Goal: Transaction & Acquisition: Purchase product/service

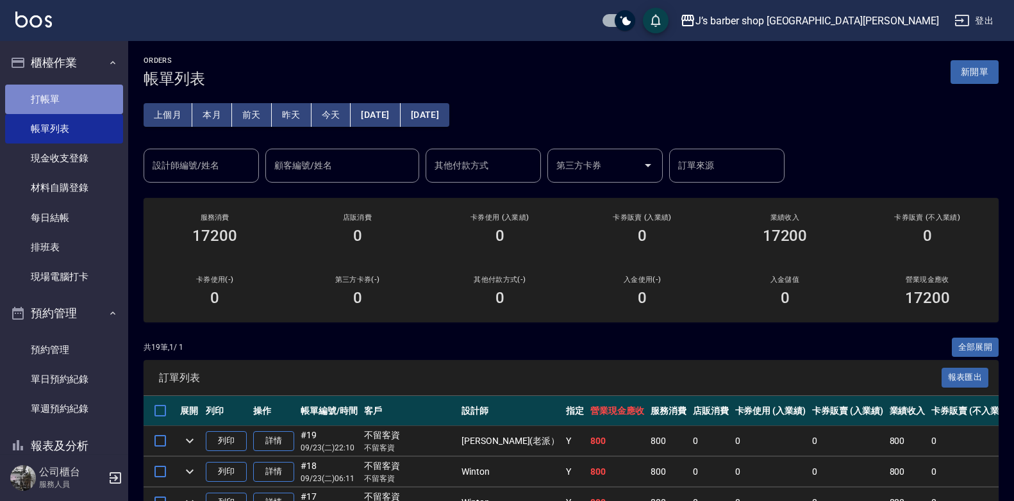
click at [96, 108] on link "打帳單" at bounding box center [64, 99] width 118 height 29
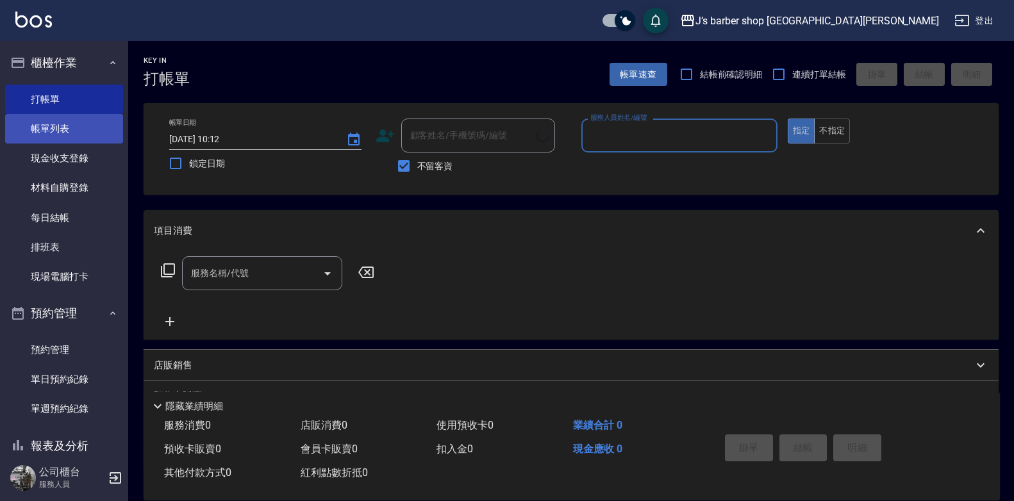
click at [91, 137] on link "帳單列表" at bounding box center [64, 128] width 118 height 29
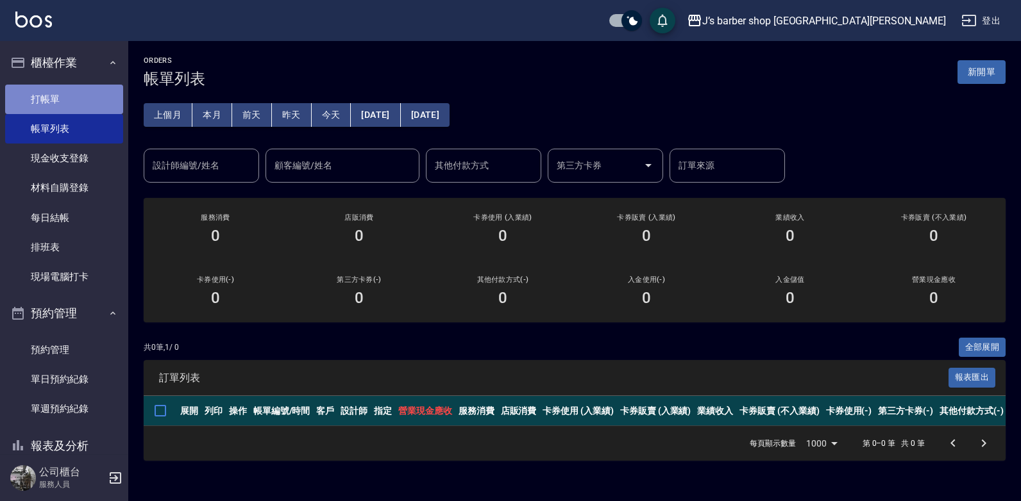
click at [97, 106] on link "打帳單" at bounding box center [64, 99] width 118 height 29
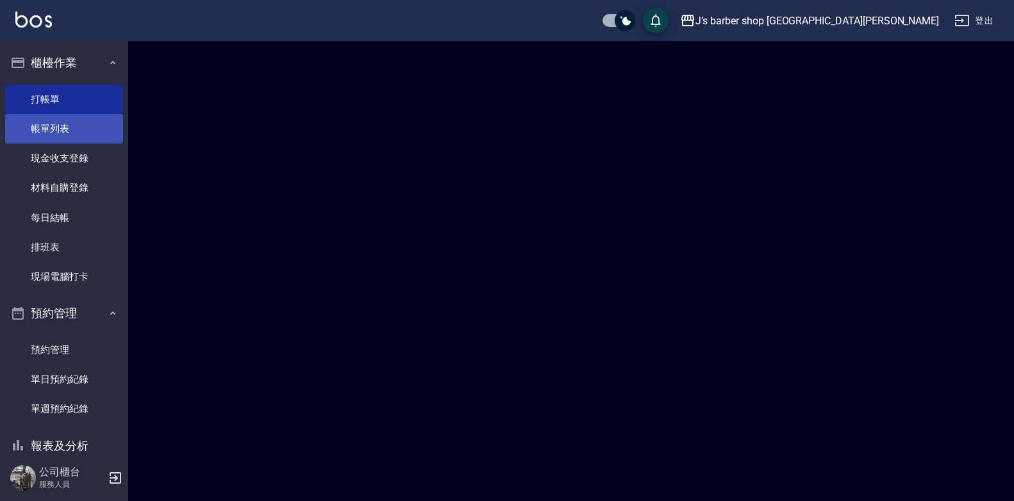
click at [94, 126] on link "帳單列表" at bounding box center [64, 128] width 118 height 29
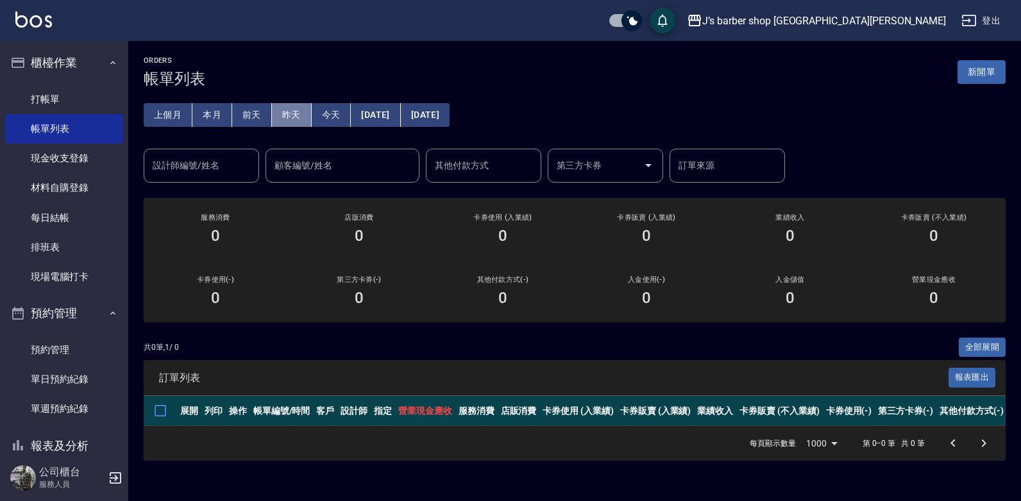
click at [295, 119] on button "昨天" at bounding box center [292, 115] width 40 height 24
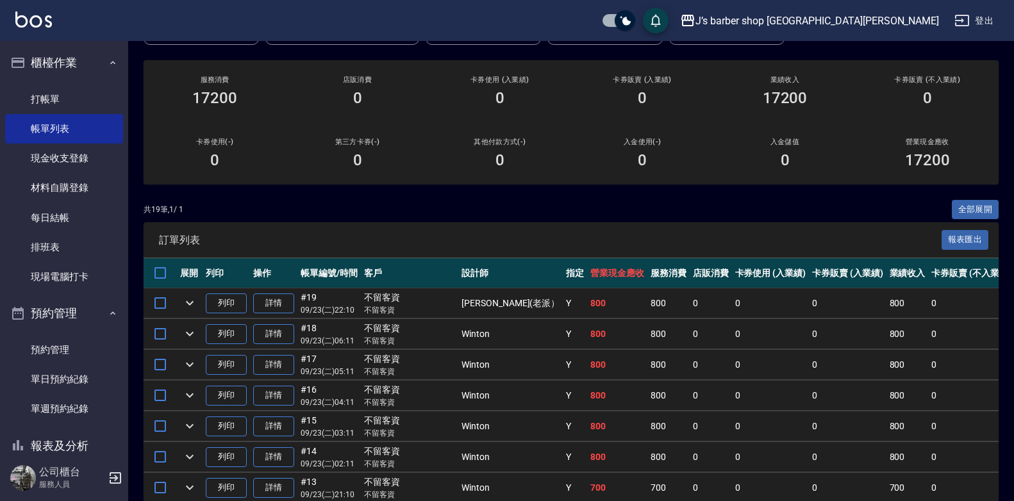
scroll to position [64, 0]
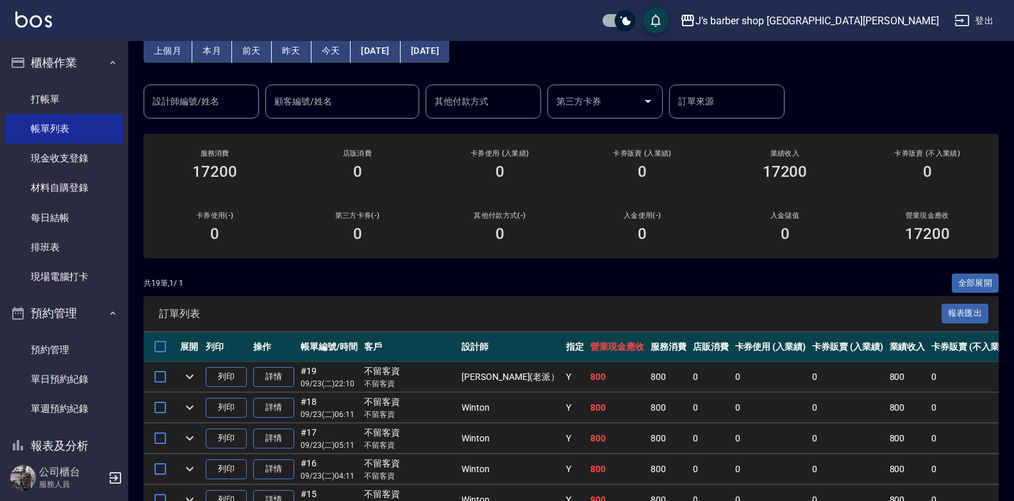
click at [243, 105] on input "設計師編號/姓名" at bounding box center [201, 101] width 104 height 22
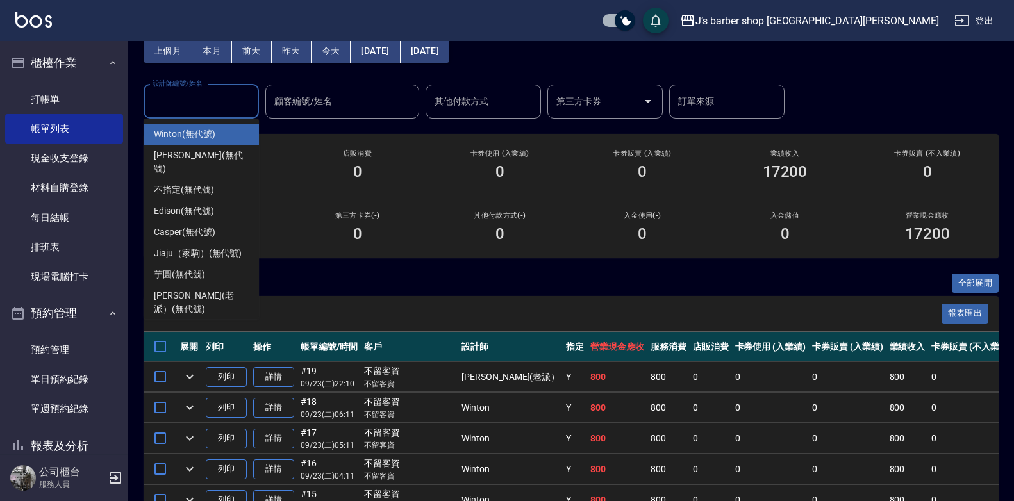
click at [223, 139] on div "Winton (無代號)" at bounding box center [201, 134] width 115 height 21
type input "Winton(無代號)"
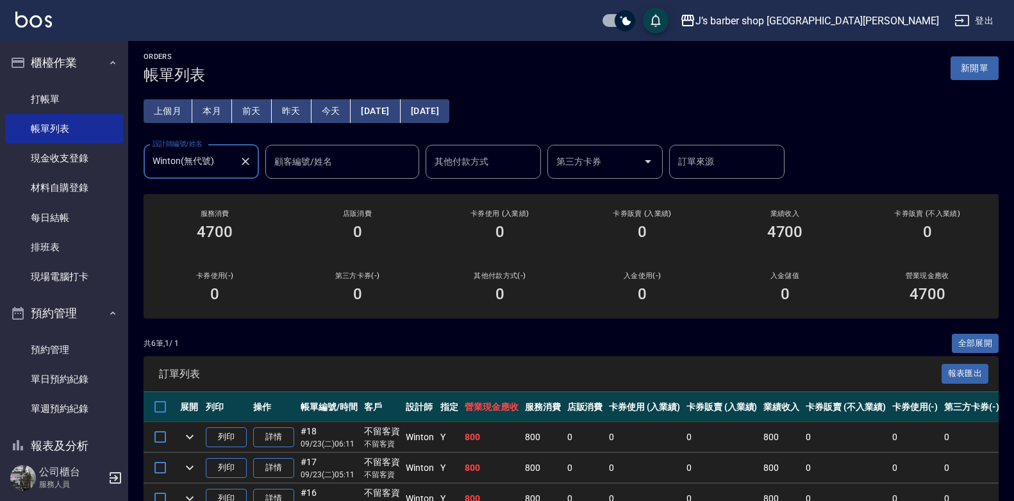
scroll to position [0, 0]
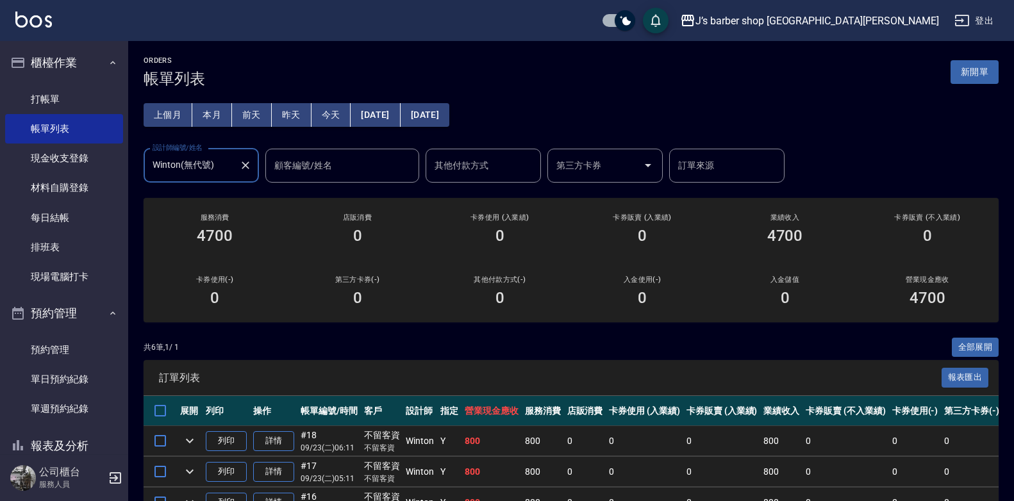
click at [254, 172] on div "Winton(無代號) 設計師編號/姓名" at bounding box center [201, 166] width 115 height 34
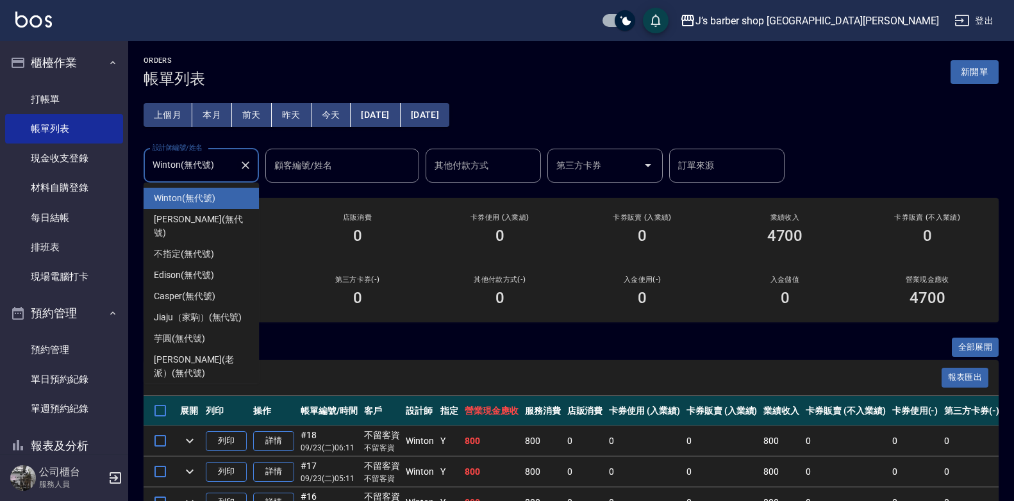
click at [249, 170] on icon "Clear" at bounding box center [245, 165] width 13 height 13
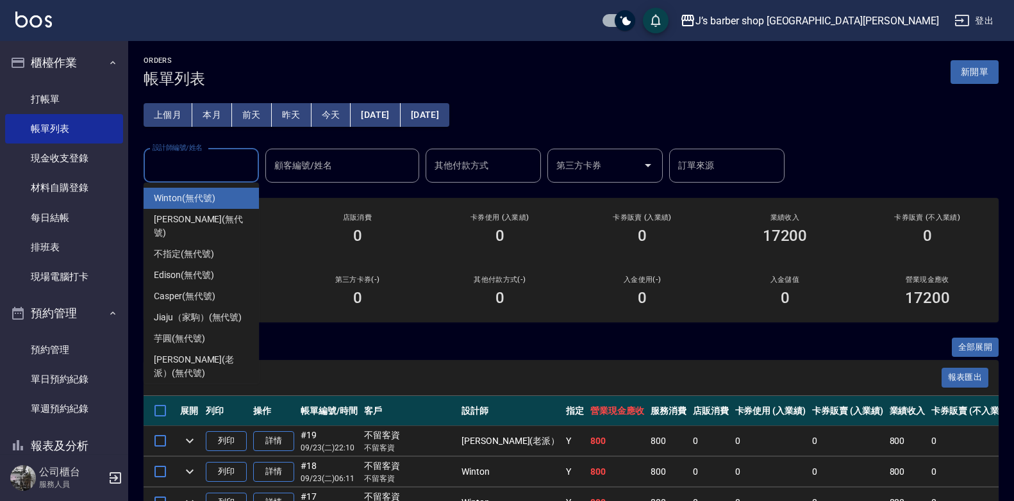
click at [225, 171] on input "設計師編號/姓名" at bounding box center [201, 166] width 104 height 22
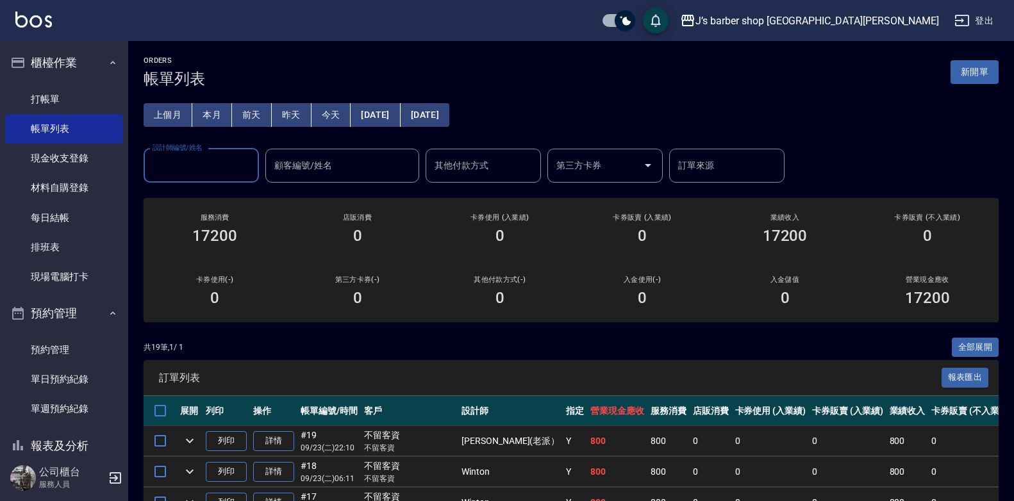
click at [225, 171] on input "設計師編號/姓名" at bounding box center [201, 166] width 104 height 22
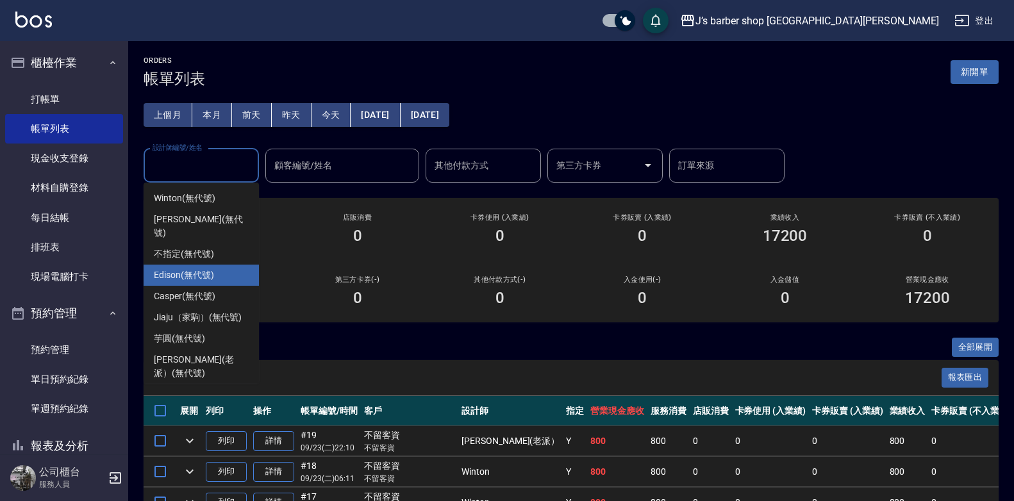
scroll to position [35, 0]
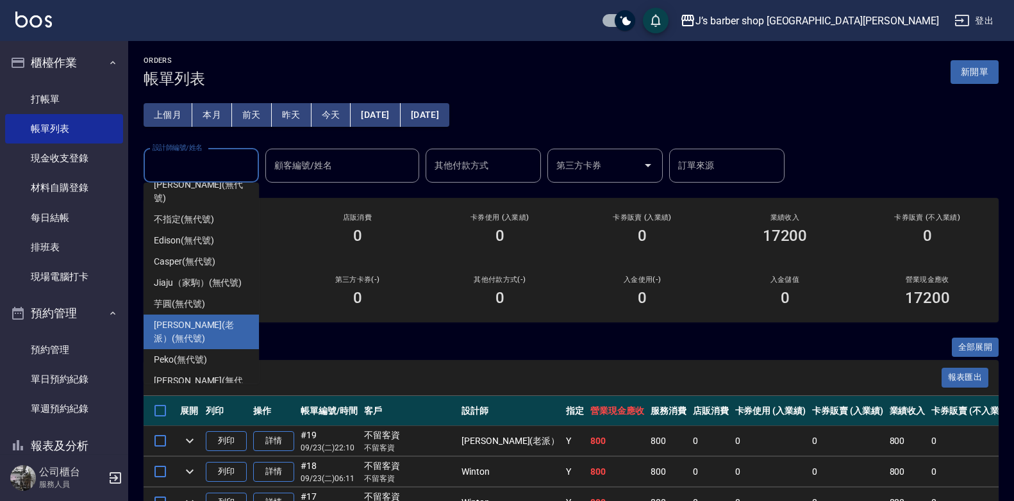
click at [176, 319] on span "Lao Pai(老派） (無代號)" at bounding box center [201, 332] width 95 height 27
type input "Lao Pai(老派）(無代號)"
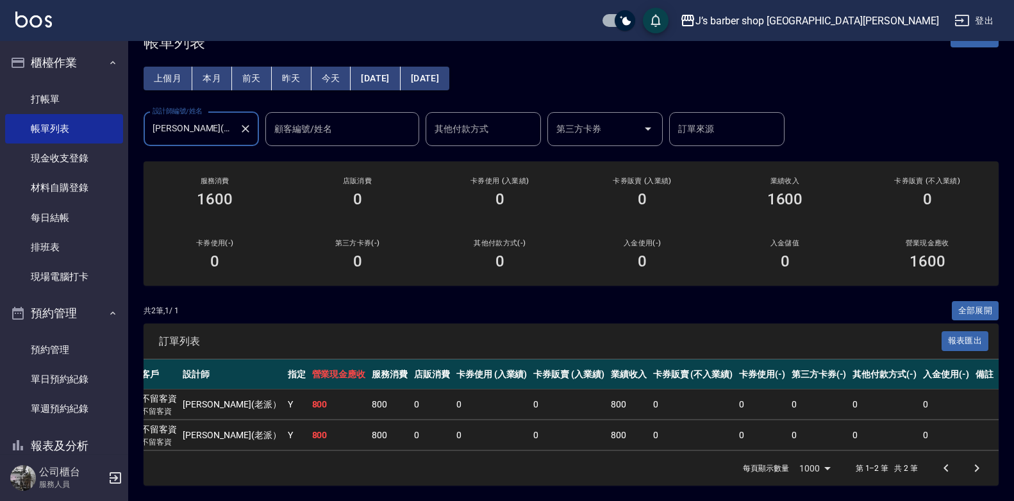
scroll to position [0, 0]
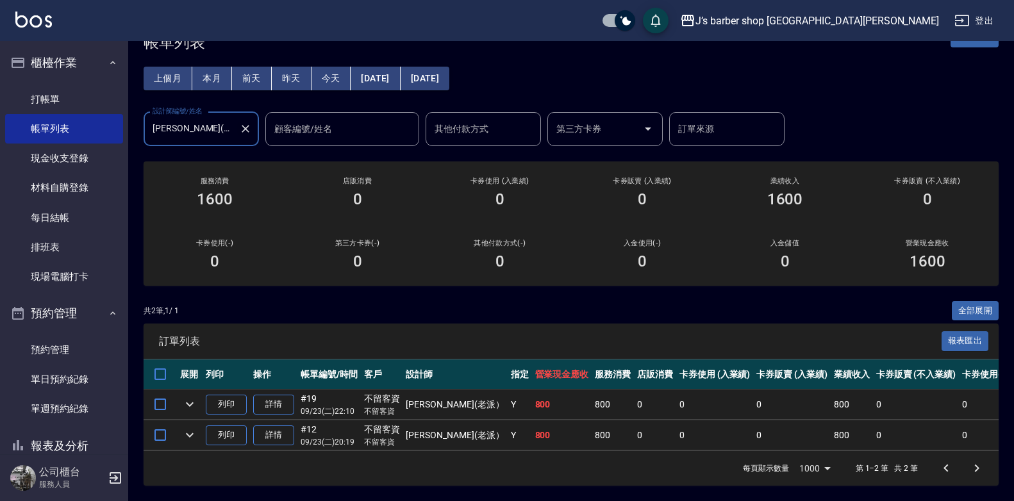
click at [246, 122] on icon "Clear" at bounding box center [245, 128] width 13 height 13
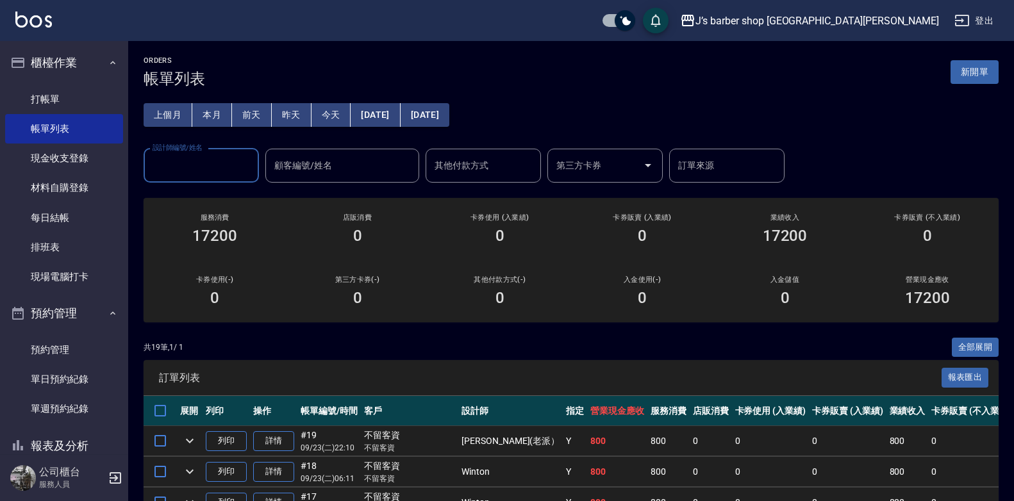
click at [205, 162] on input "設計師編號/姓名" at bounding box center [201, 166] width 104 height 22
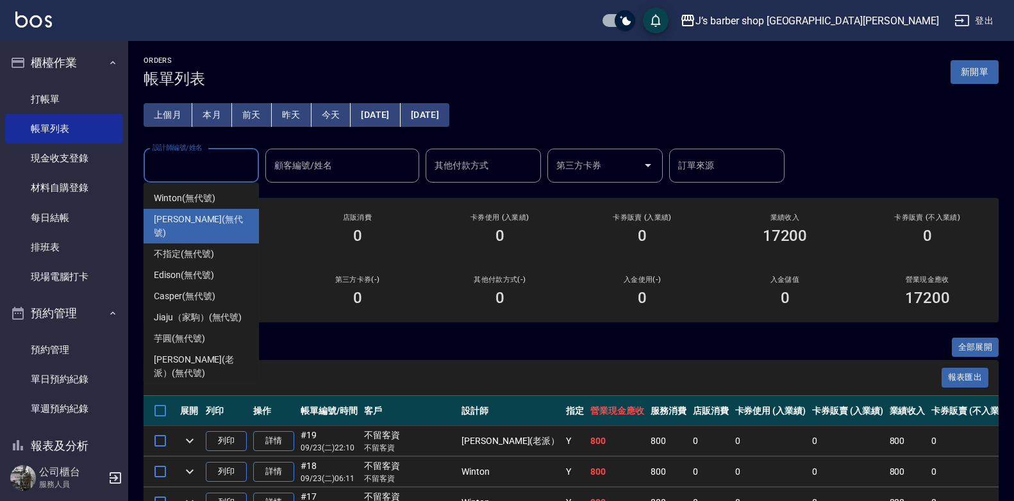
click at [196, 222] on span "KENNY (無代號)" at bounding box center [201, 226] width 95 height 27
type input "KENNY(無代號)"
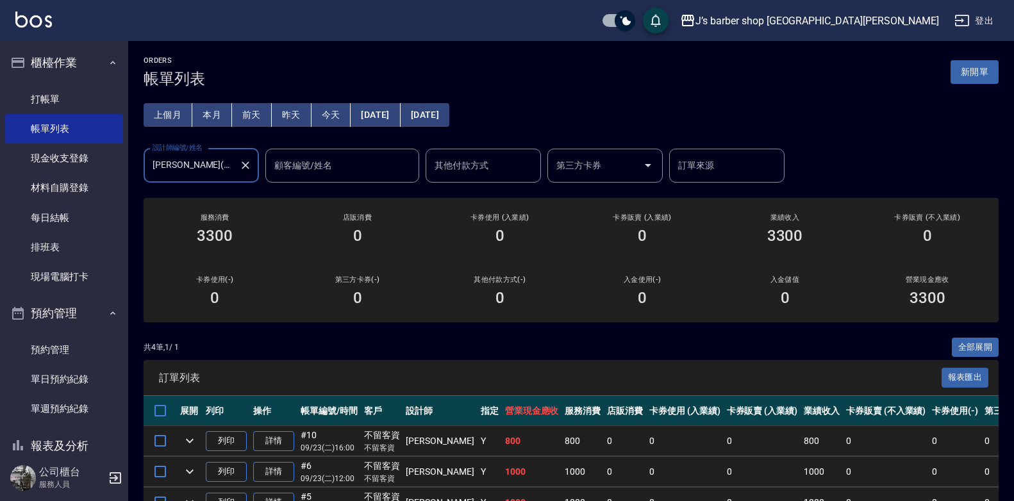
click at [246, 167] on icon "Clear" at bounding box center [245, 165] width 13 height 13
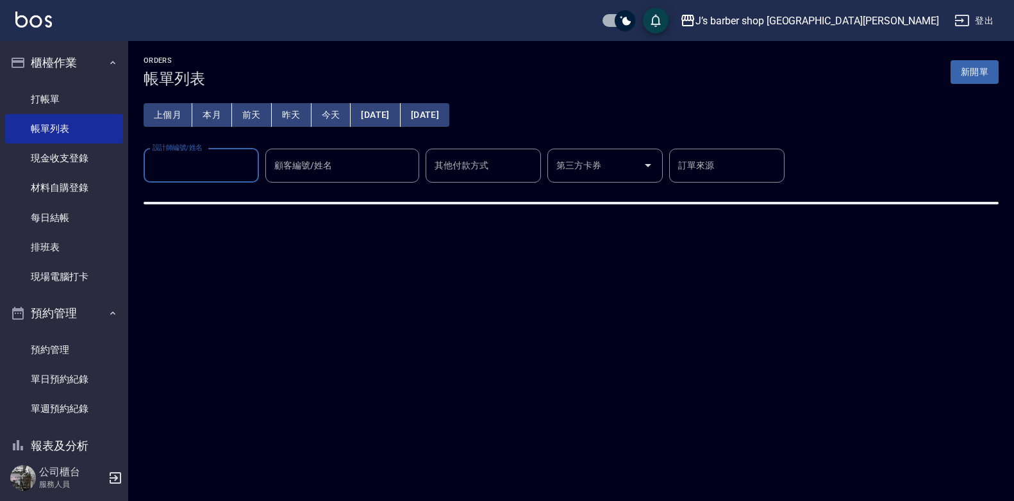
click at [222, 163] on input "設計師編號/姓名" at bounding box center [201, 166] width 104 height 22
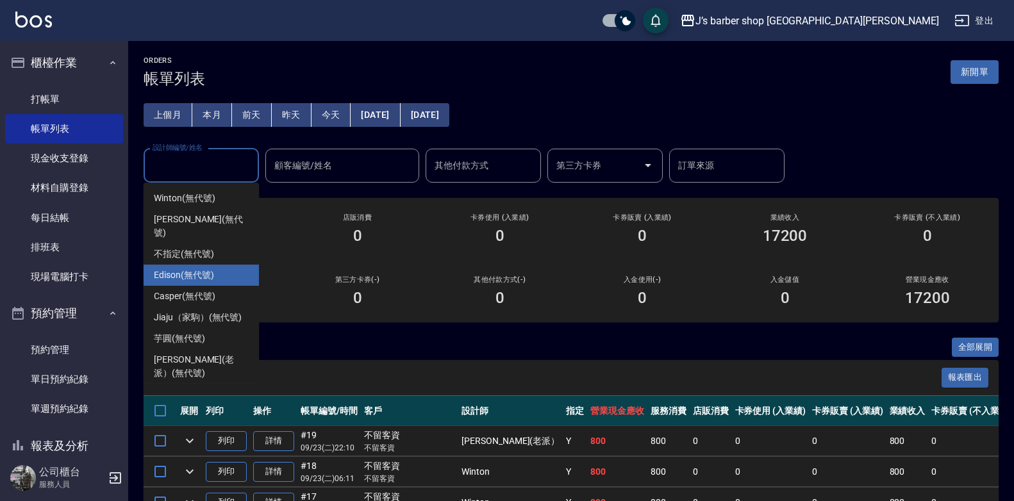
click at [190, 269] on span "Edison (無代號)" at bounding box center [184, 275] width 60 height 13
type input "Edison(無代號)"
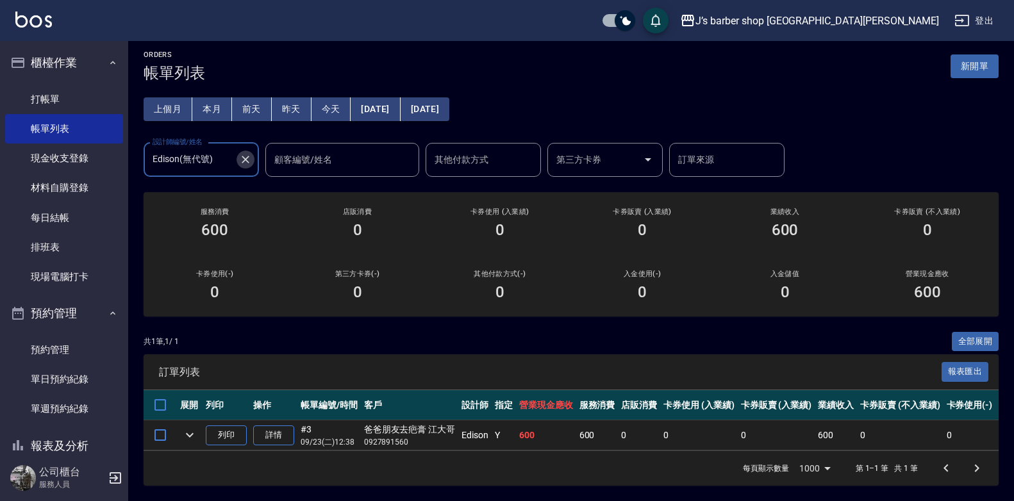
click at [249, 156] on icon "Clear" at bounding box center [245, 159] width 13 height 13
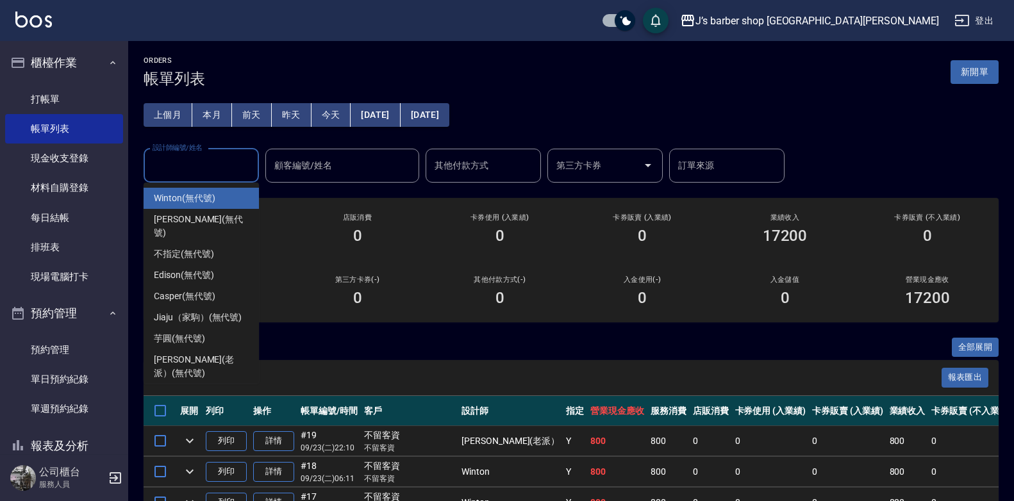
click at [196, 158] on input "設計師編號/姓名" at bounding box center [201, 166] width 104 height 22
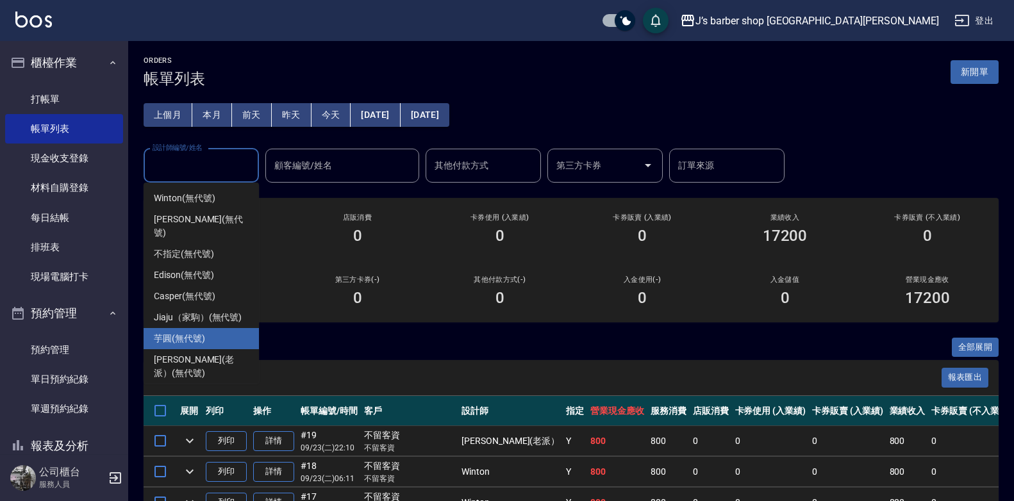
scroll to position [35, 0]
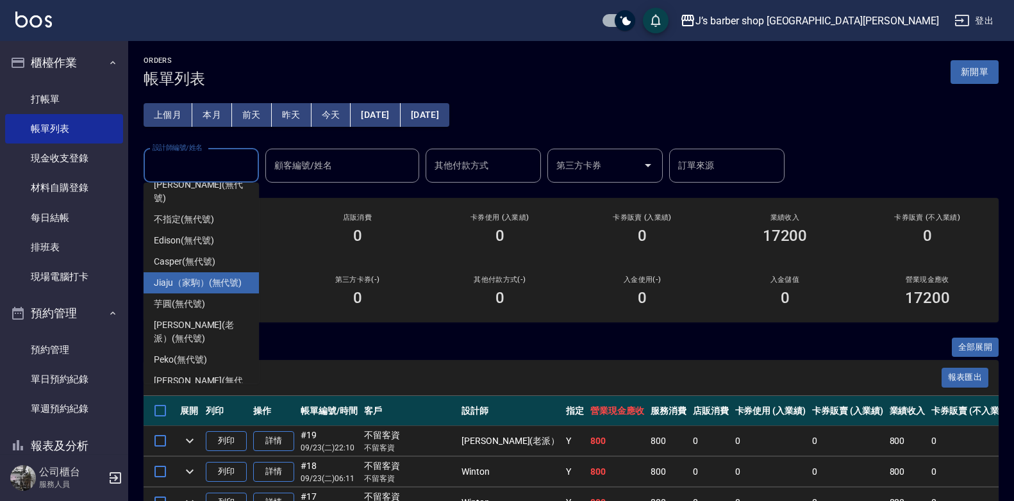
click at [175, 276] on span "Jiaju（家駒） (無代號)" at bounding box center [198, 282] width 88 height 13
type input "Jiaju（家駒）(無代號)"
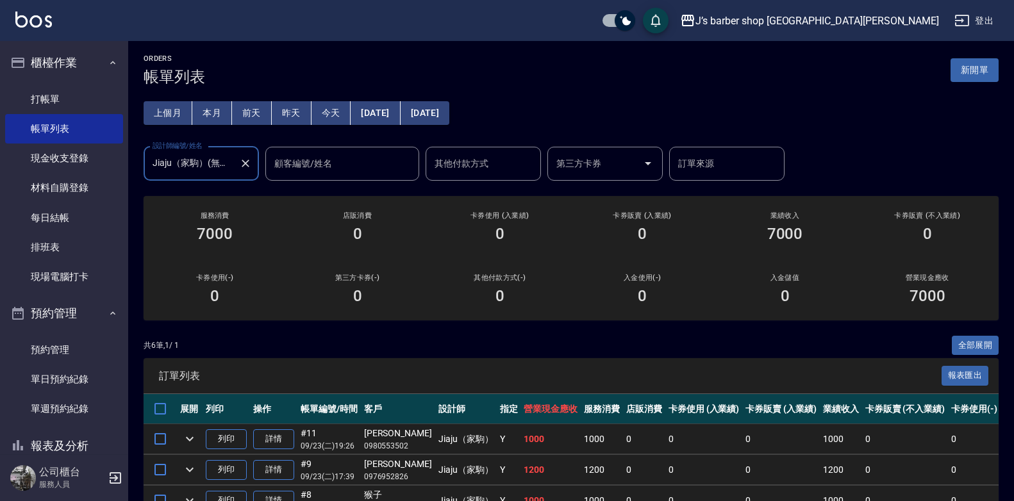
scroll to position [0, 0]
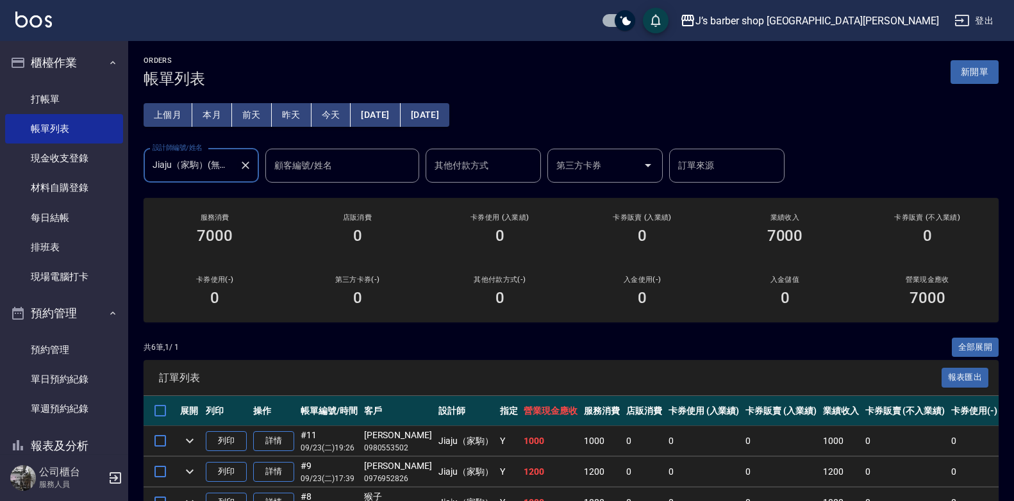
click at [247, 161] on icon "Clear" at bounding box center [245, 165] width 13 height 13
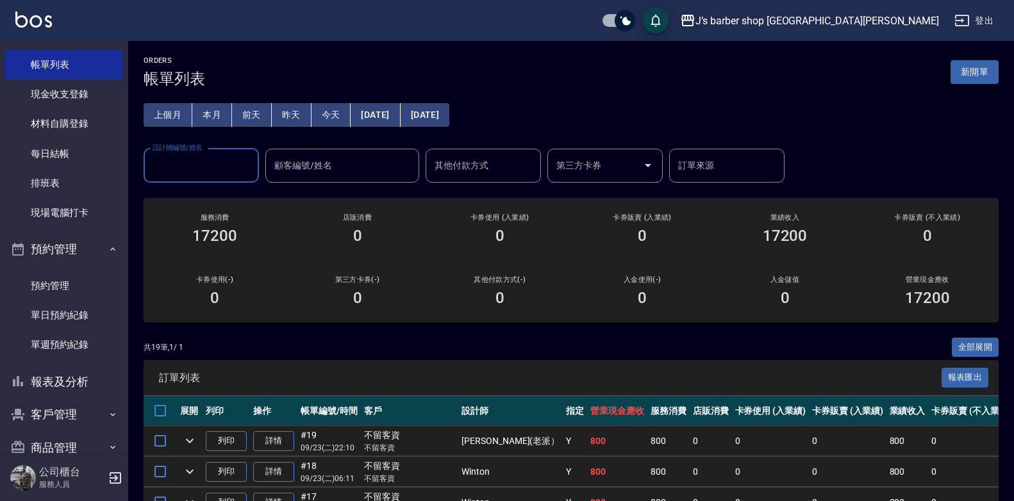
click at [226, 158] on input "設計師編號/姓名" at bounding box center [201, 166] width 104 height 22
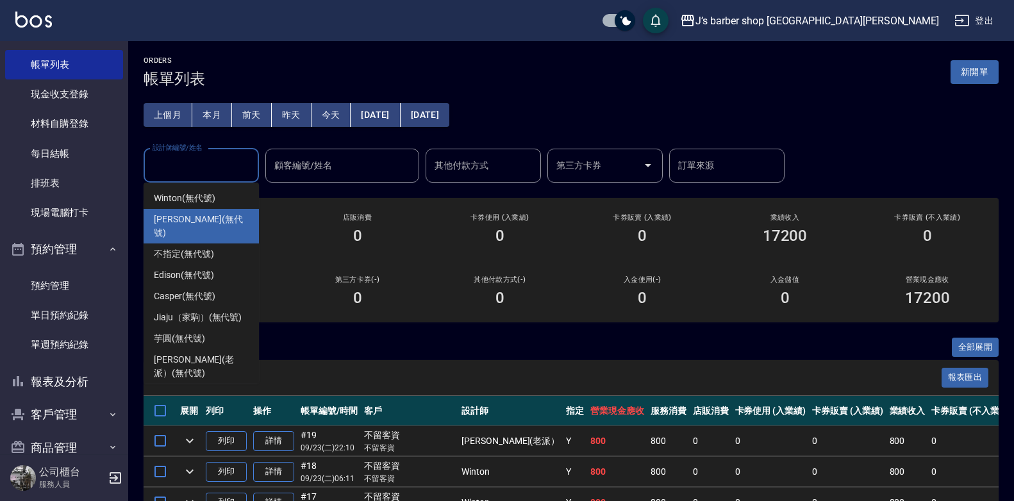
click at [207, 210] on div "KENNY (無代號)" at bounding box center [201, 226] width 115 height 35
type input "KENNY(無代號)"
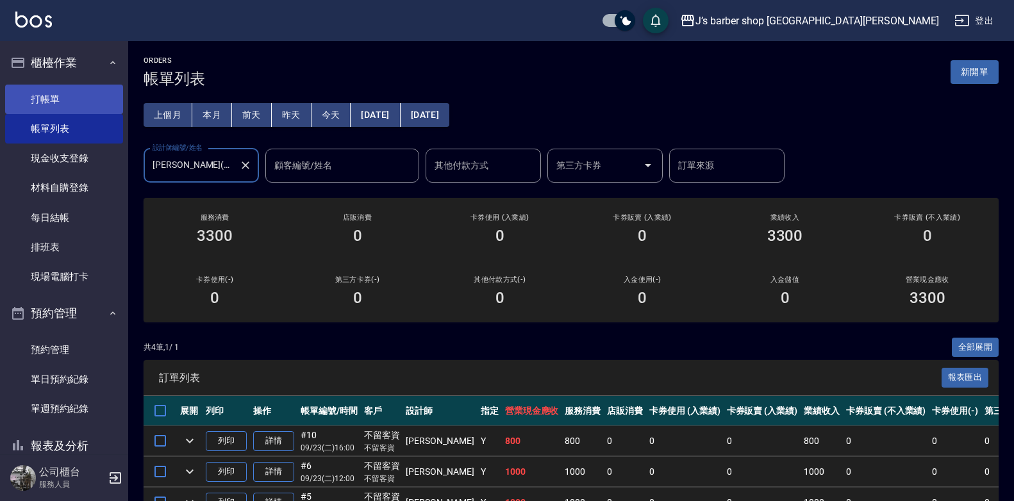
click at [78, 98] on link "打帳單" at bounding box center [64, 99] width 118 height 29
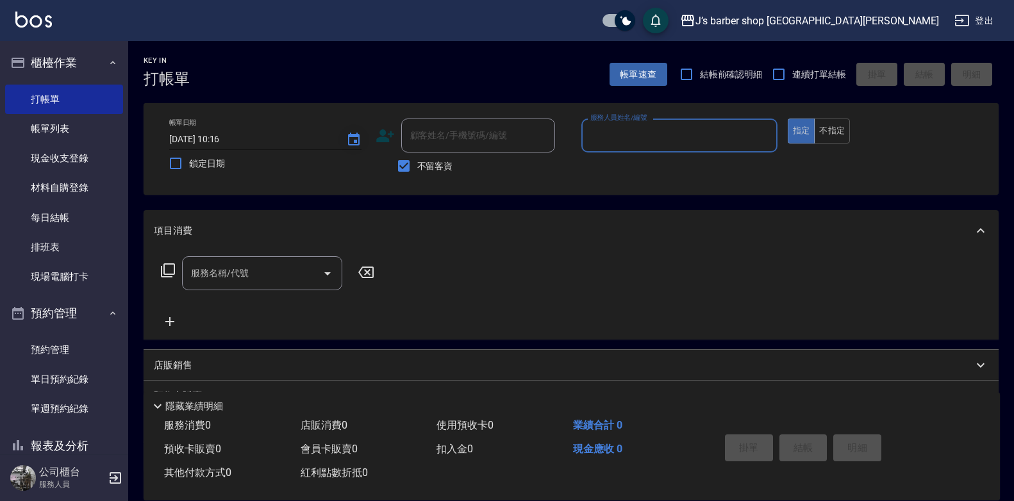
click at [348, 143] on icon "Choose date, selected date is 2025-09-24" at bounding box center [353, 139] width 15 height 15
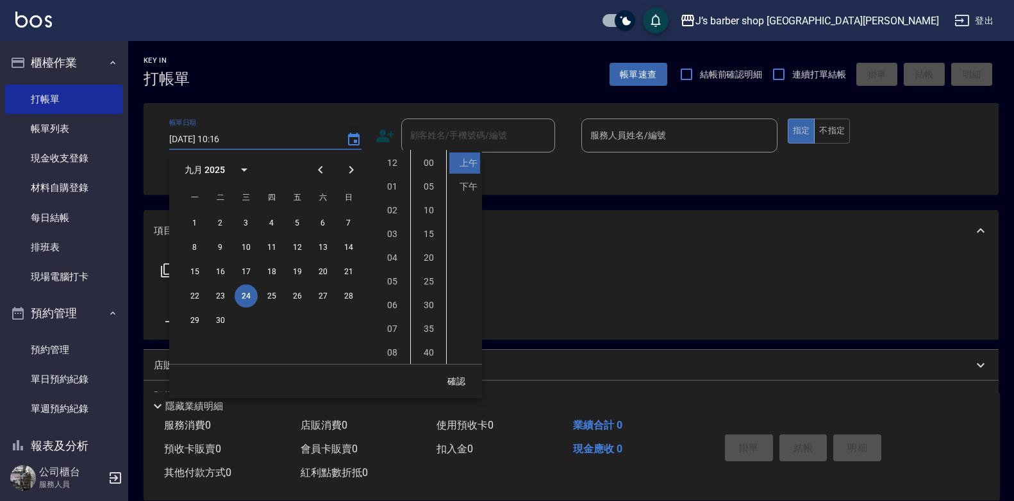
scroll to position [72, 0]
click at [223, 290] on button "23" at bounding box center [220, 296] width 23 height 23
click at [392, 285] on li "08" at bounding box center [392, 281] width 31 height 21
click at [423, 158] on li "00" at bounding box center [429, 163] width 31 height 21
click at [463, 182] on li "下午" at bounding box center [464, 186] width 31 height 21
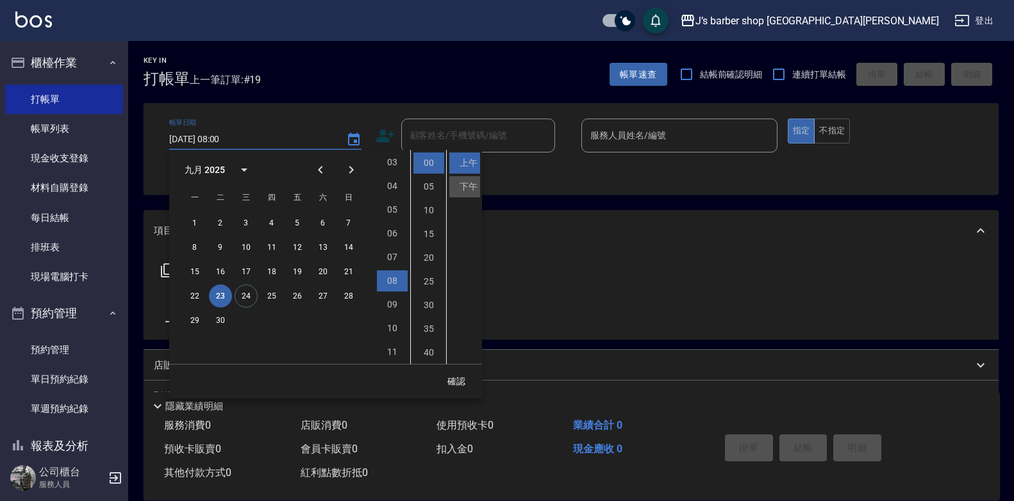
type input "2025/09/23 20:00"
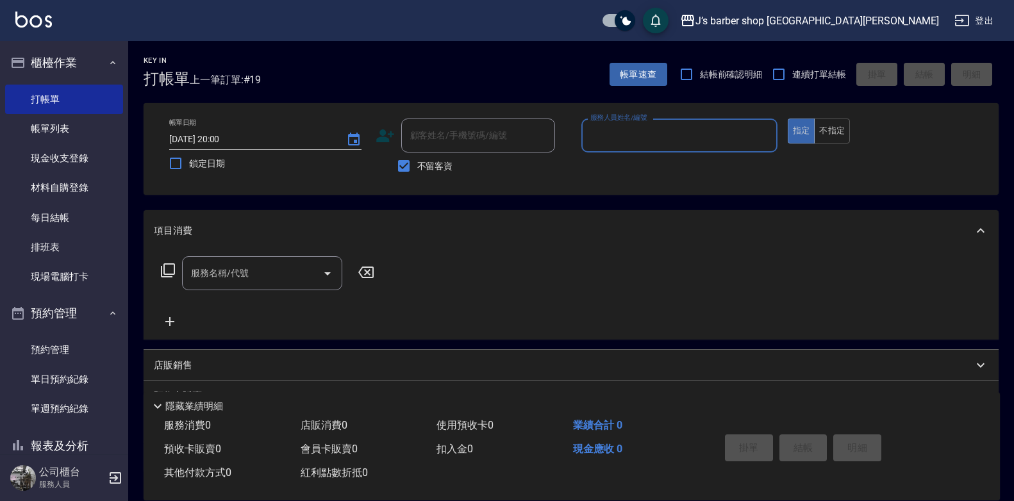
click at [623, 135] on input "服務人員姓名/編號" at bounding box center [679, 135] width 185 height 22
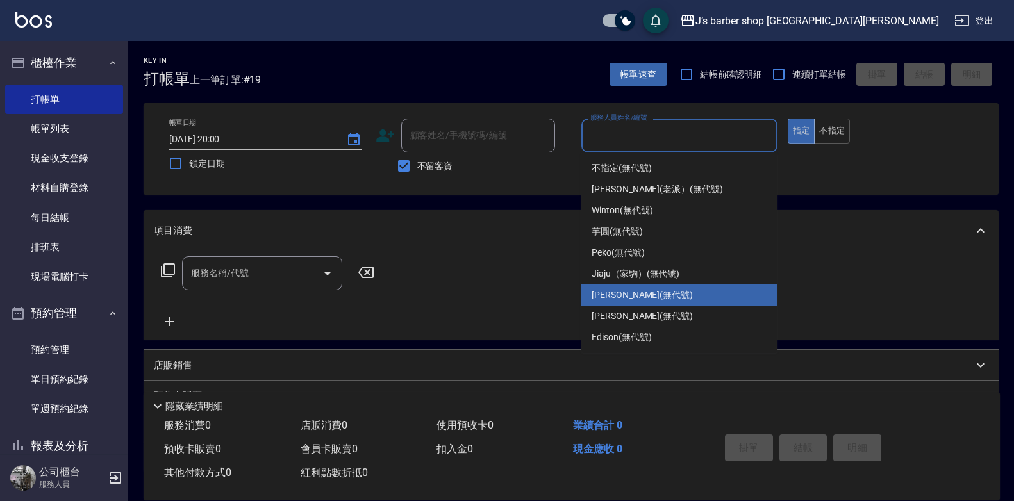
click at [619, 301] on span "KENNY (無代號)" at bounding box center [642, 295] width 101 height 13
type input "KENNY(無代號)"
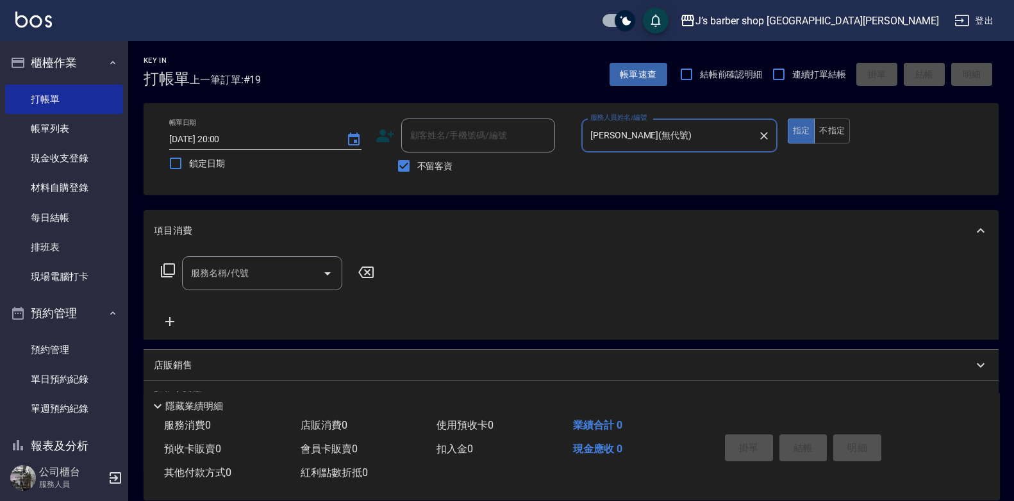
click at [284, 281] on input "服務名稱/代號" at bounding box center [253, 273] width 130 height 22
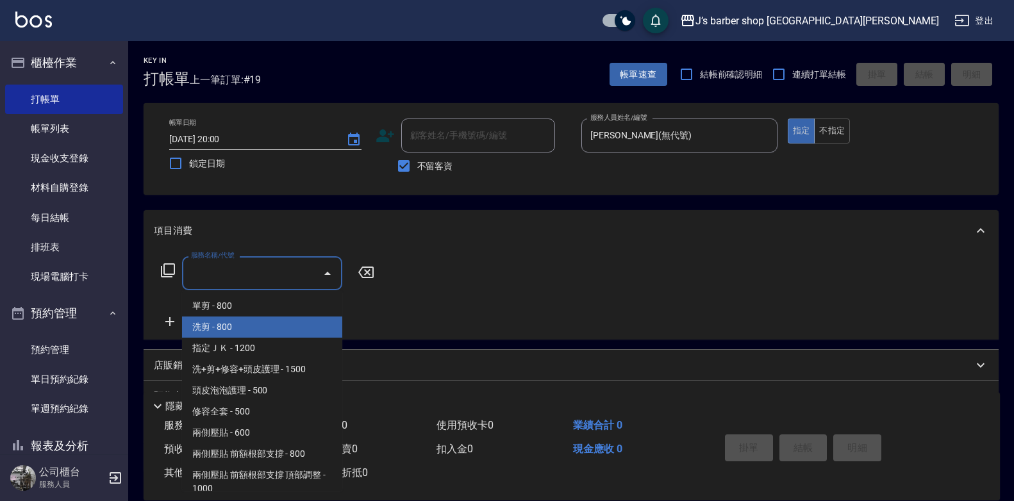
click at [257, 332] on span "洗剪 - 800" at bounding box center [262, 327] width 160 height 21
type input "洗剪(101)"
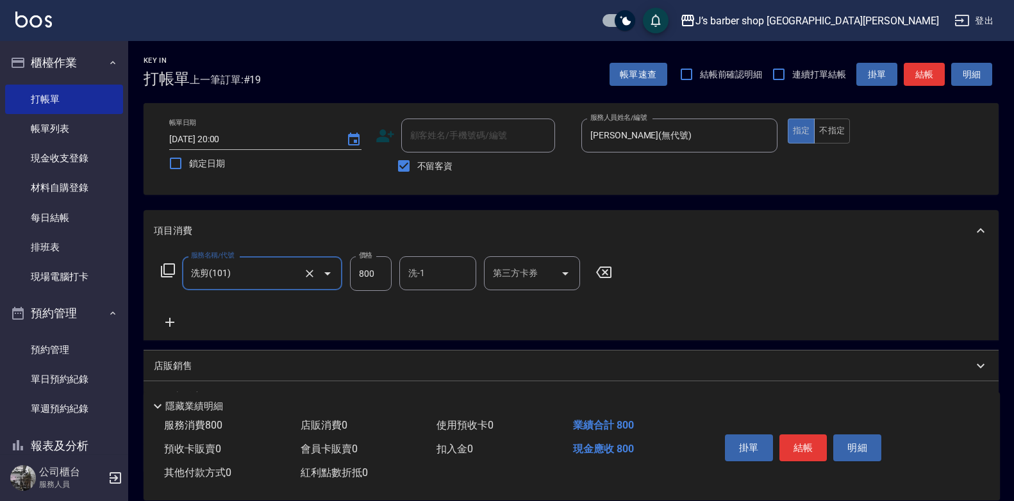
click at [376, 275] on input "800" at bounding box center [371, 273] width 42 height 35
type input "2200"
click at [465, 270] on input "洗-1" at bounding box center [437, 273] width 65 height 22
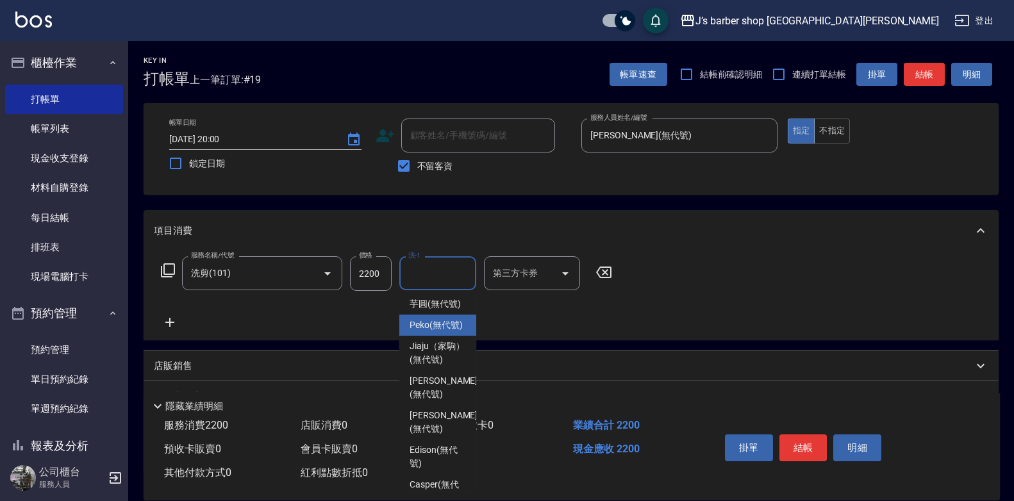
scroll to position [128, 0]
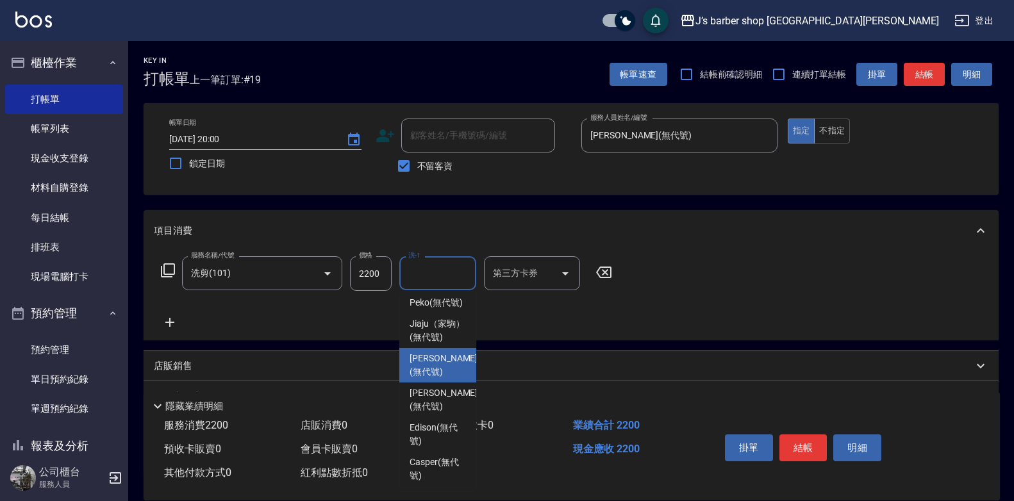
click at [438, 379] on span "KENNY (無代號)" at bounding box center [444, 365] width 68 height 27
type input "KENNY(無代號)"
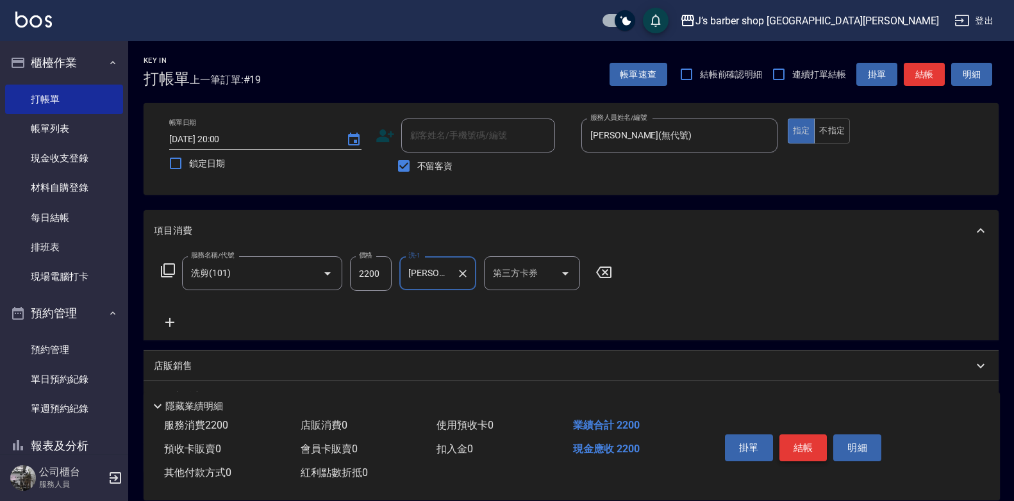
click at [800, 439] on button "結帳" at bounding box center [804, 448] width 48 height 27
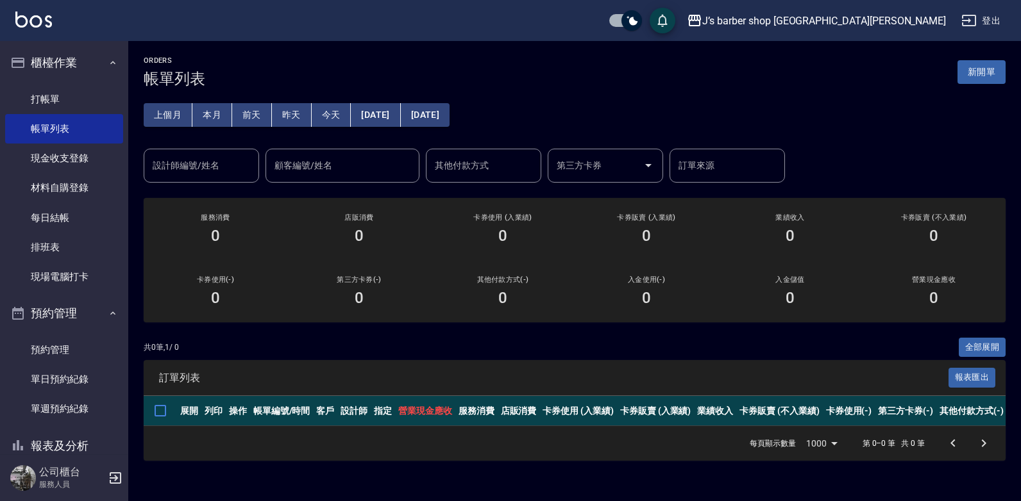
click at [294, 113] on button "昨天" at bounding box center [292, 115] width 40 height 24
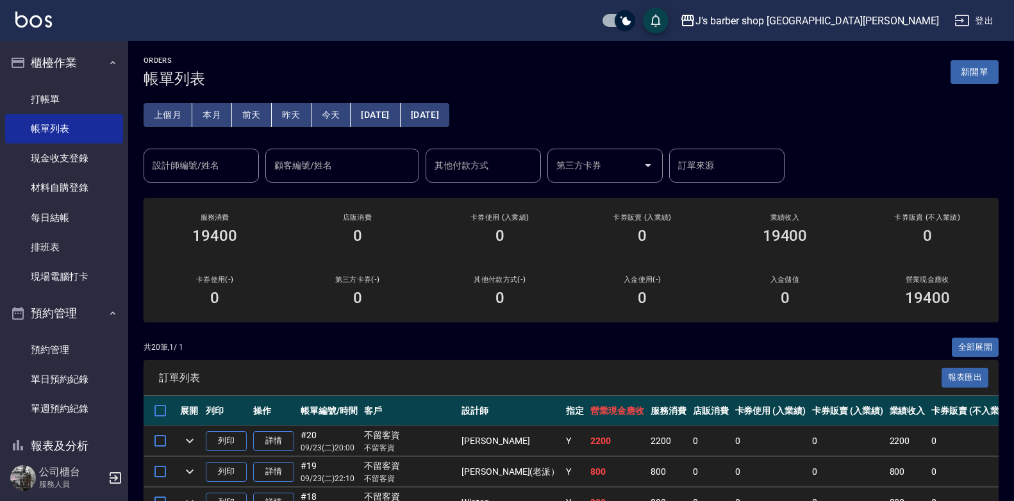
click at [206, 171] on input "設計師編號/姓名" at bounding box center [201, 166] width 104 height 22
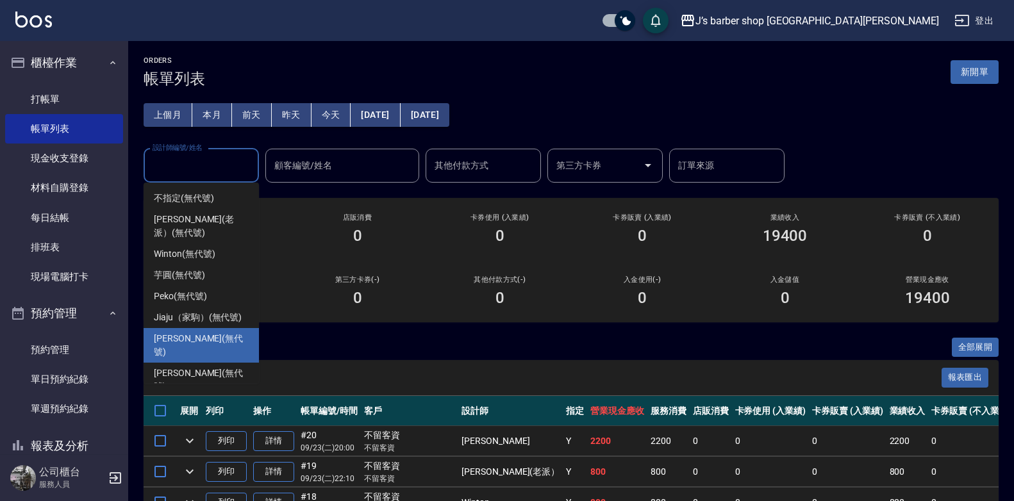
click at [198, 333] on span "KENNY (無代號)" at bounding box center [201, 345] width 95 height 27
type input "KENNY(無代號)"
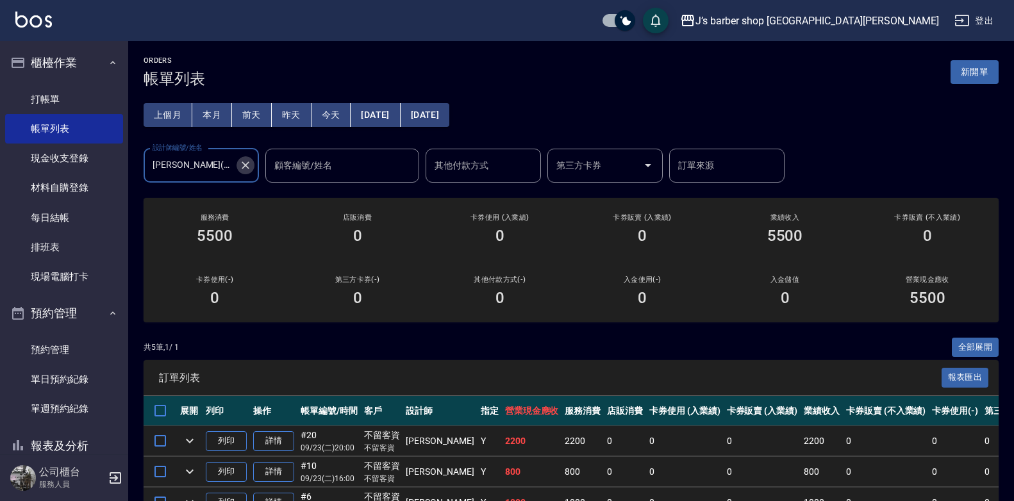
click at [250, 165] on icon "Clear" at bounding box center [245, 165] width 13 height 13
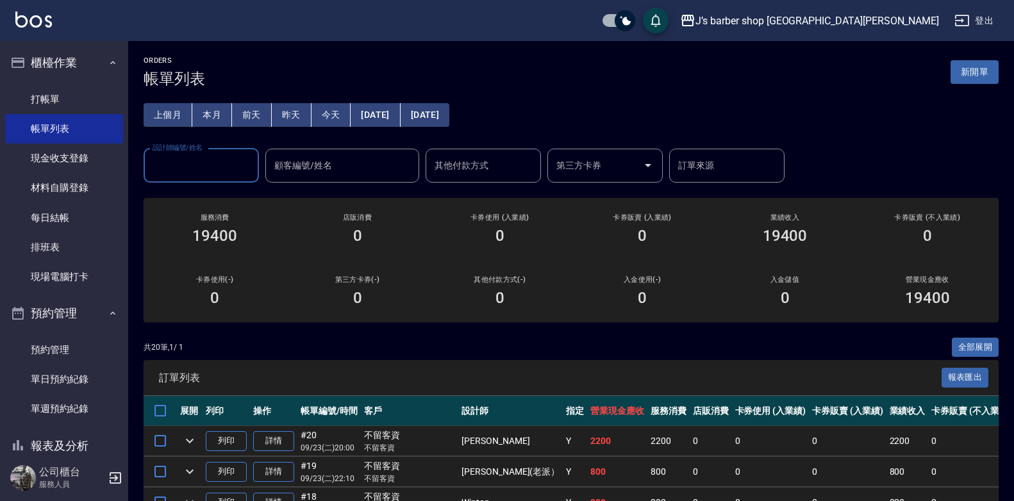
click at [213, 113] on button "本月" at bounding box center [212, 115] width 40 height 24
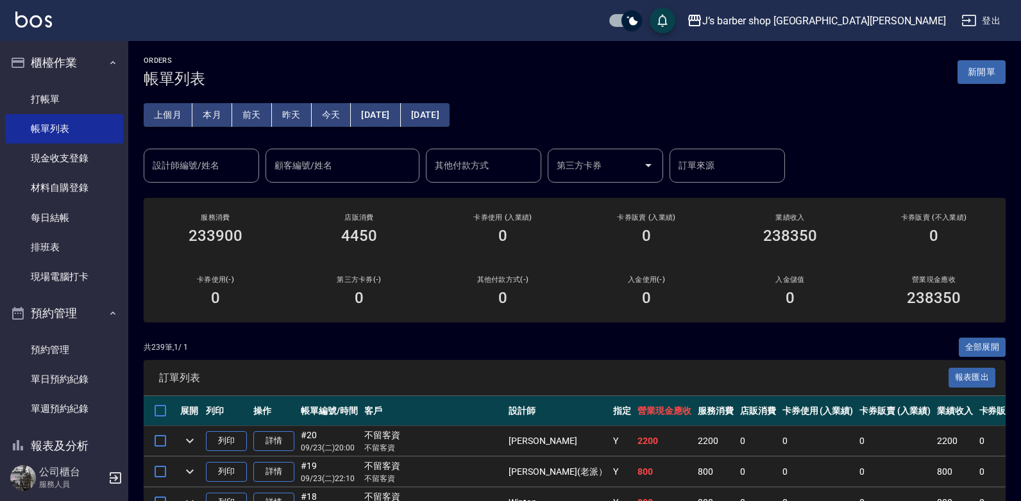
click at [201, 174] on input "設計師編號/姓名" at bounding box center [201, 166] width 104 height 22
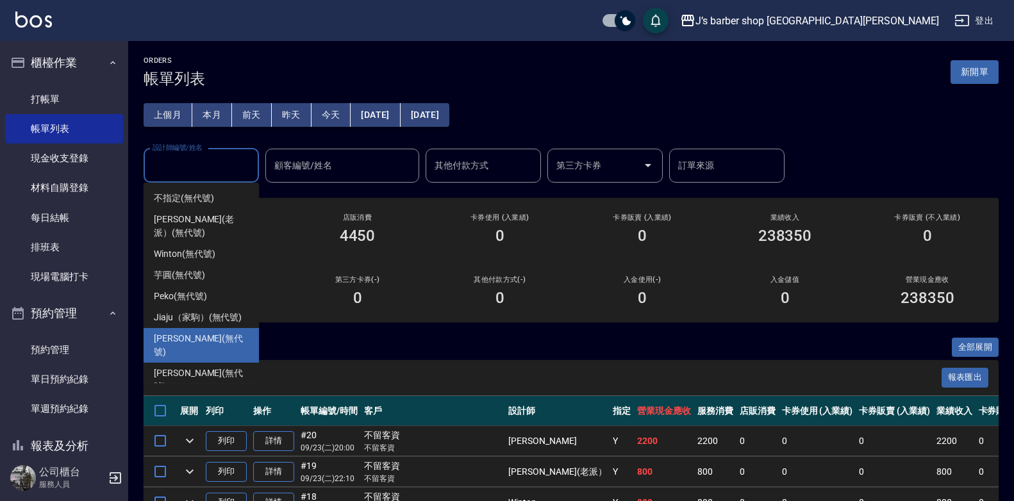
click at [194, 339] on span "KENNY (無代號)" at bounding box center [201, 345] width 95 height 27
type input "KENNY(無代號)"
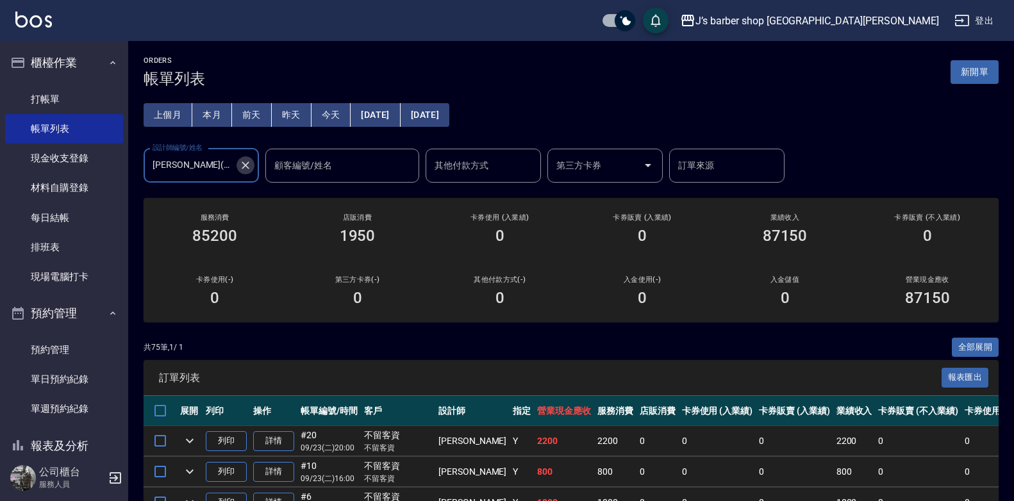
click at [242, 160] on icon "Clear" at bounding box center [245, 165] width 13 height 13
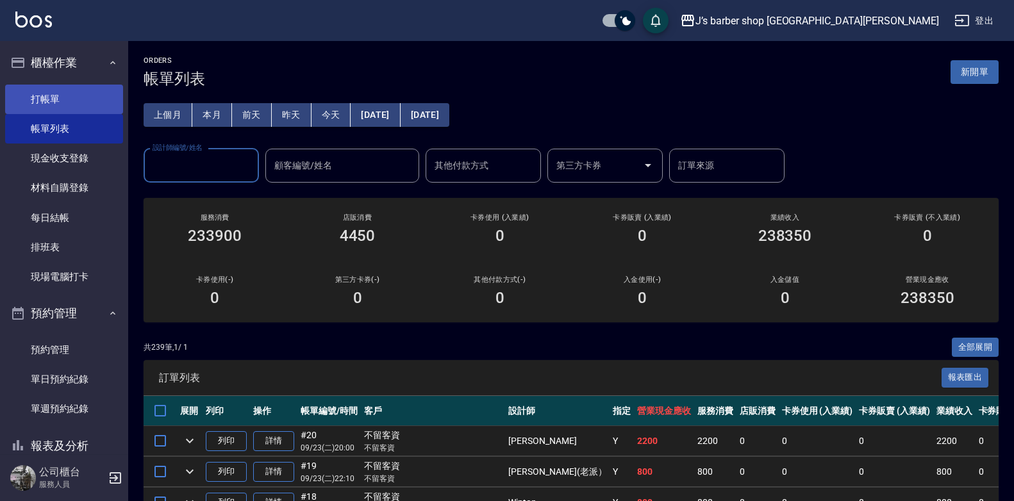
click at [70, 101] on link "打帳單" at bounding box center [64, 99] width 118 height 29
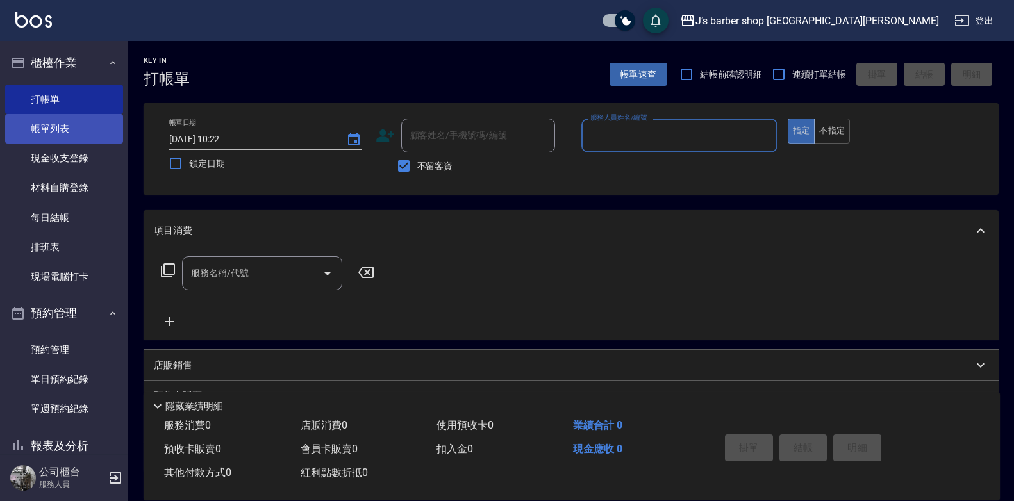
click at [87, 124] on link "帳單列表" at bounding box center [64, 128] width 118 height 29
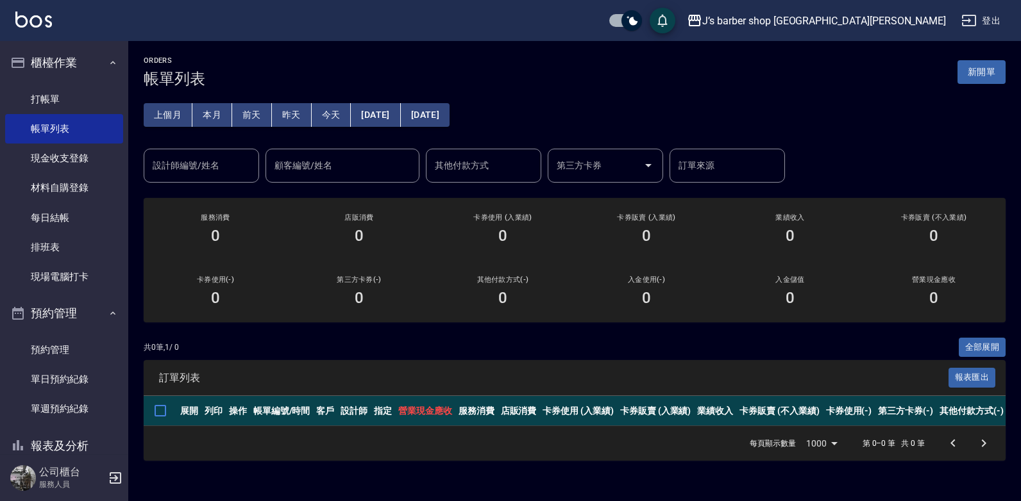
click at [245, 121] on button "前天" at bounding box center [252, 115] width 40 height 24
click at [304, 110] on button "昨天" at bounding box center [292, 115] width 40 height 24
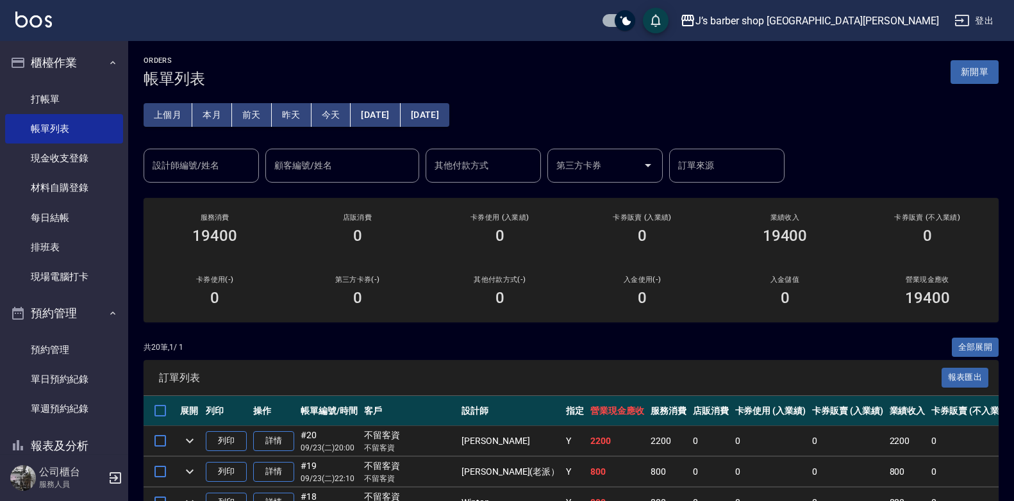
click at [213, 182] on div "設計師編號/姓名" at bounding box center [201, 166] width 115 height 34
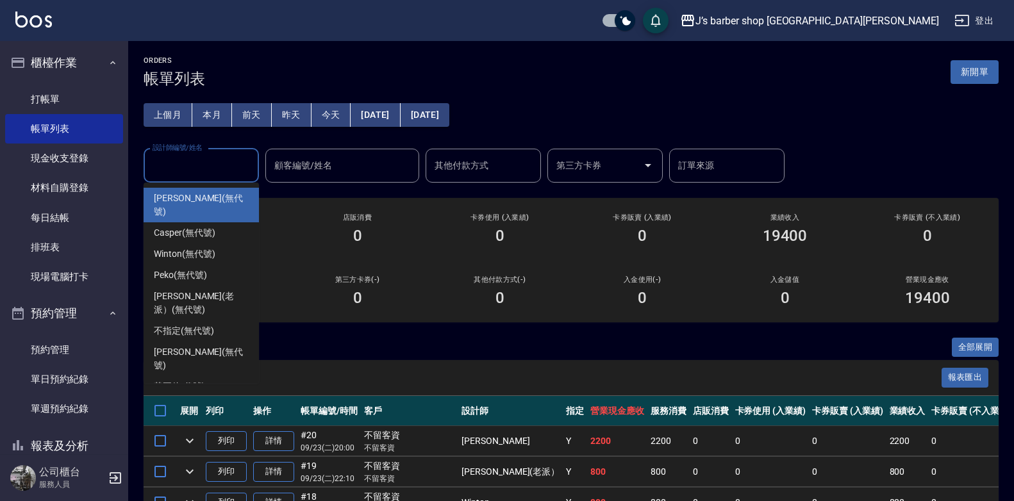
click at [205, 207] on div "KENNY (無代號)" at bounding box center [201, 205] width 115 height 35
type input "KENNY(無代號)"
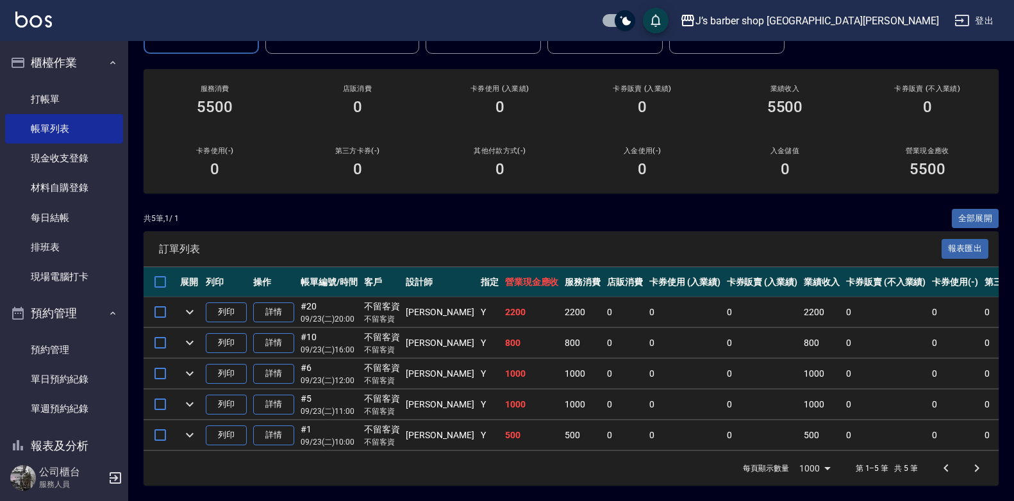
scroll to position [138, 0]
click at [30, 87] on link "打帳單" at bounding box center [64, 99] width 118 height 29
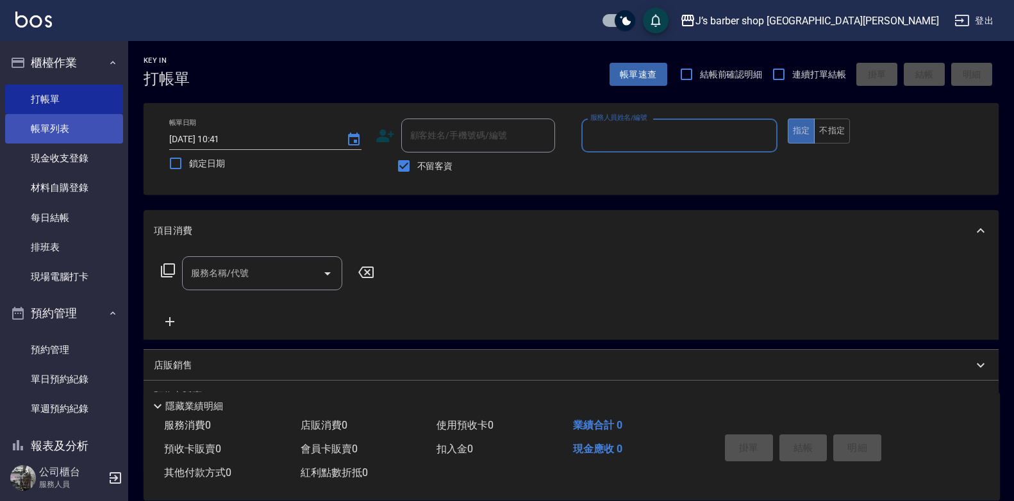
click at [35, 119] on link "帳單列表" at bounding box center [64, 128] width 118 height 29
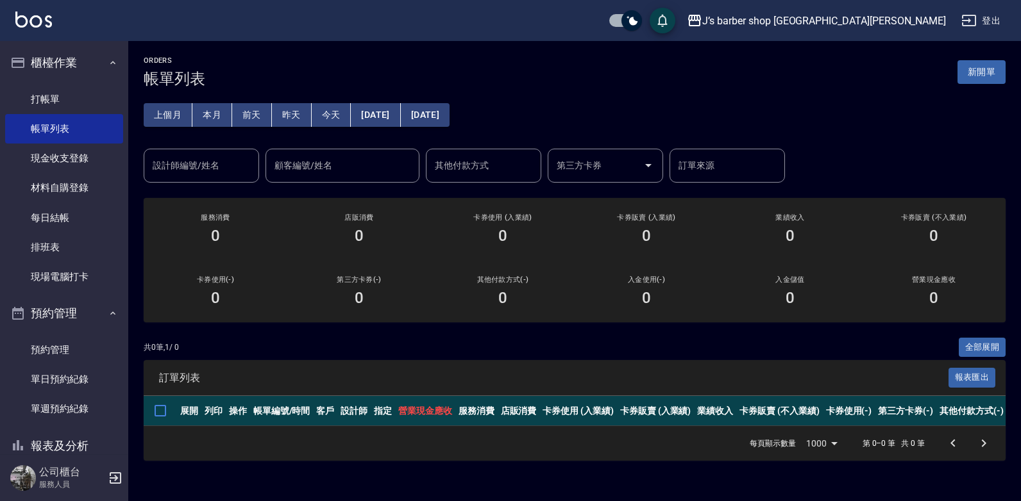
click at [5, 114] on link "帳單列表" at bounding box center [64, 128] width 118 height 29
click at [662, 25] on input "checkbox" at bounding box center [632, 20] width 62 height 21
checkbox input "false"
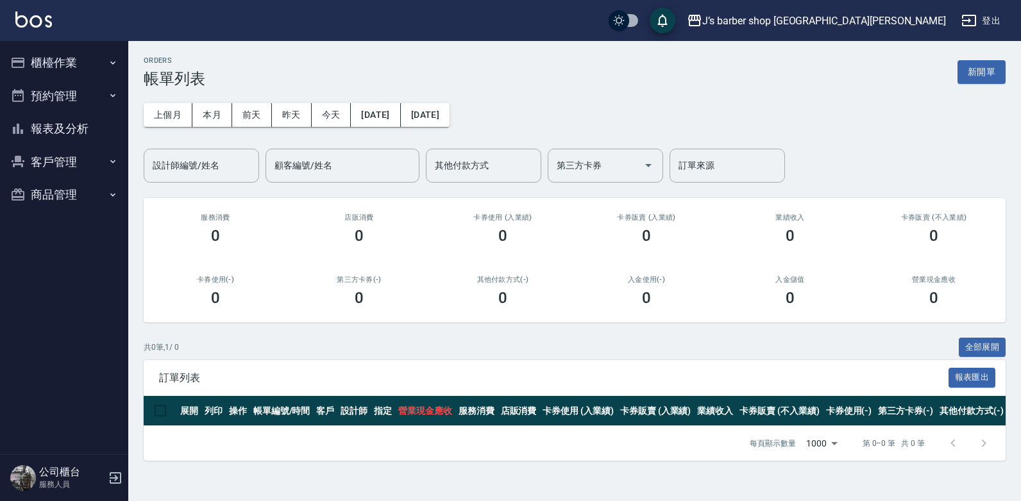
click at [83, 101] on button "預約管理" at bounding box center [64, 96] width 118 height 33
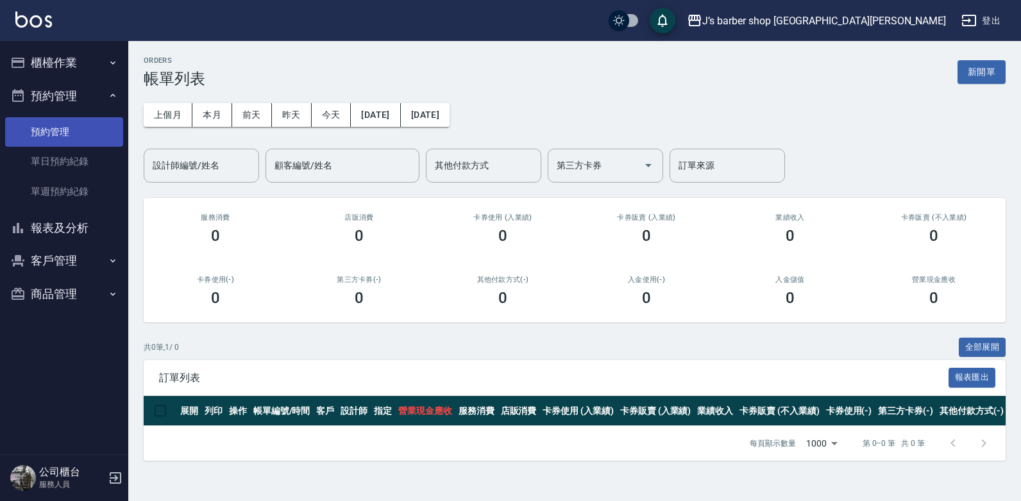
click at [68, 130] on link "預約管理" at bounding box center [64, 131] width 118 height 29
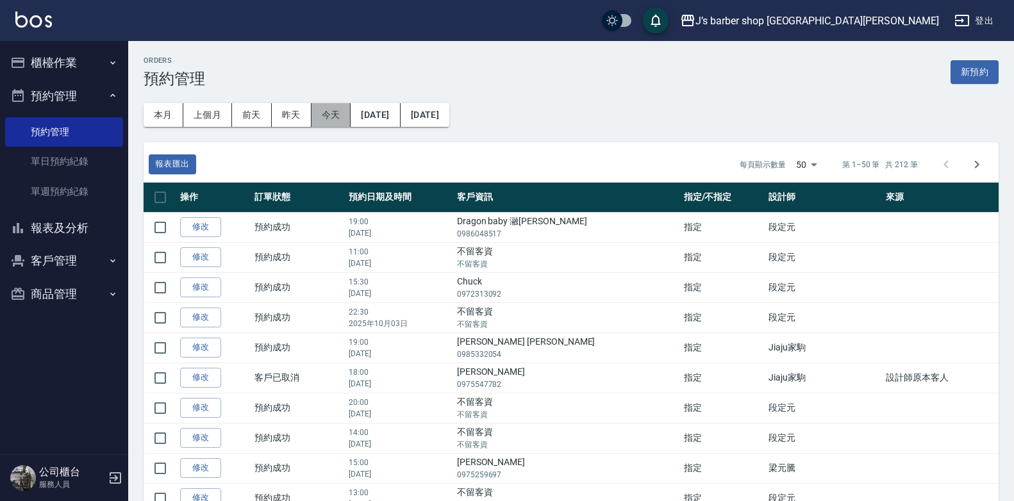
click at [319, 106] on button "今天" at bounding box center [332, 115] width 40 height 24
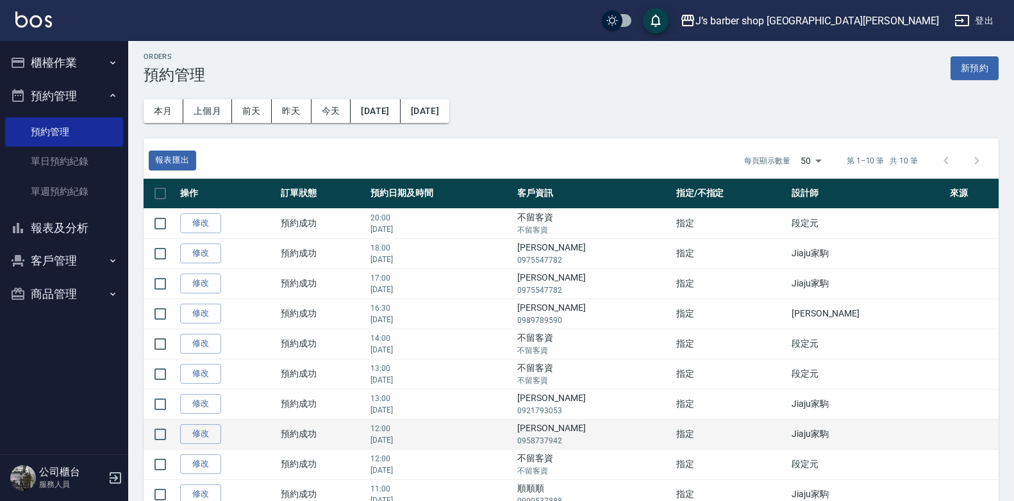
scroll to position [63, 0]
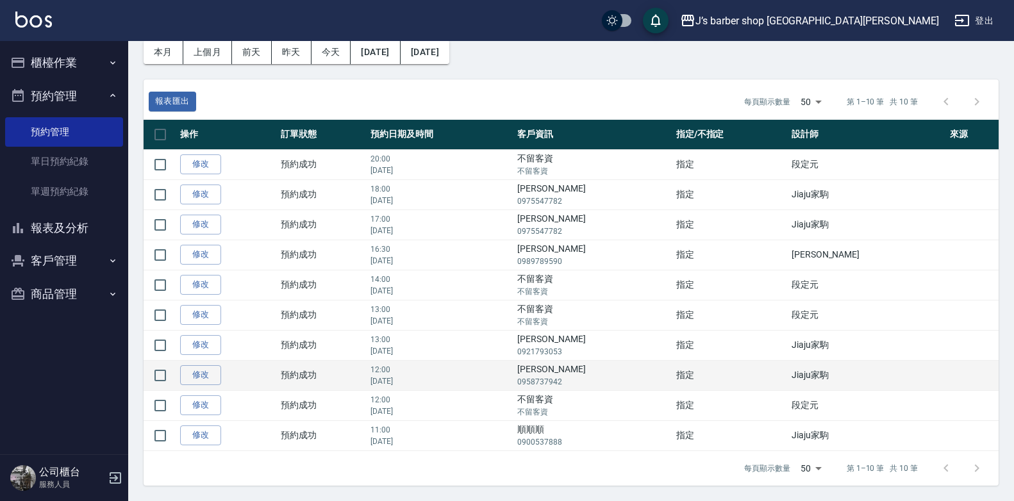
drag, startPoint x: 555, startPoint y: 376, endPoint x: 628, endPoint y: 376, distance: 73.1
click at [628, 376] on tr "修改  預約成功 12:00 [DATE] [PERSON_NAME] 0958737942 指定 Jiaju家駒" at bounding box center [571, 375] width 855 height 30
drag, startPoint x: 628, startPoint y: 376, endPoint x: 612, endPoint y: 387, distance: 19.4
click at [612, 387] on p "0958737942" at bounding box center [593, 382] width 152 height 12
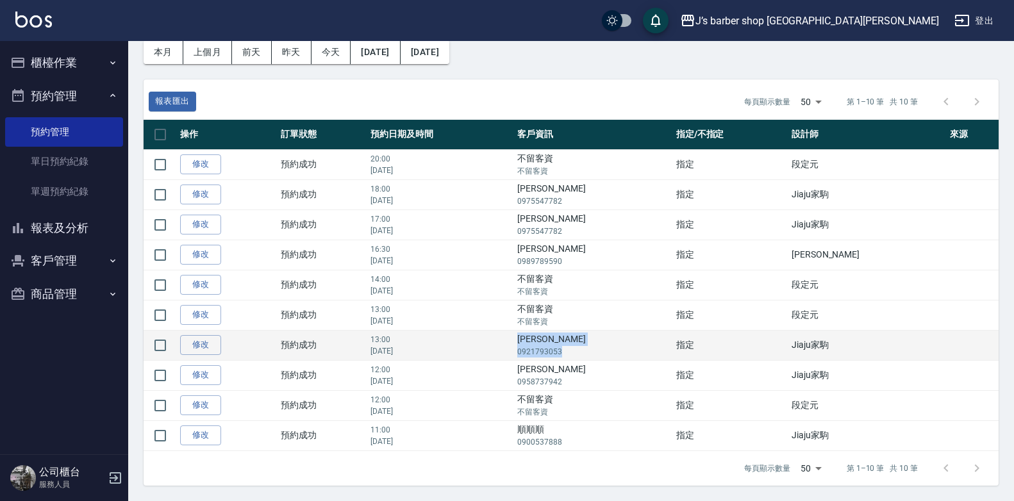
drag, startPoint x: 594, startPoint y: 340, endPoint x: 619, endPoint y: 347, distance: 25.5
click at [619, 347] on td "[PERSON_NAME] 0921793053" at bounding box center [593, 345] width 158 height 30
click at [617, 347] on p "0921793053" at bounding box center [593, 352] width 152 height 12
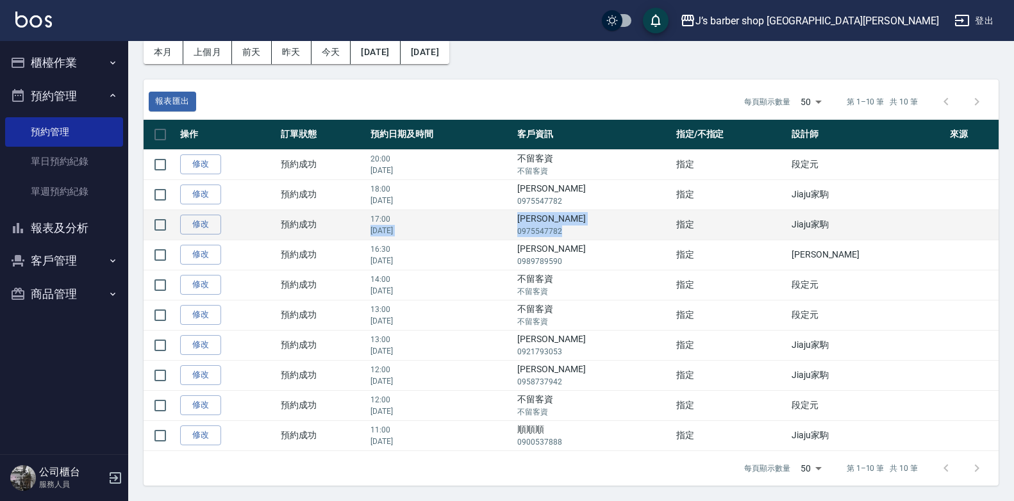
drag, startPoint x: 551, startPoint y: 221, endPoint x: 632, endPoint y: 233, distance: 81.7
click at [632, 233] on tr "修改  預約成功 17:00 [DATE] Hung-Chi Bill 0975547782 指定 Jiaju家駒" at bounding box center [571, 225] width 855 height 30
drag, startPoint x: 632, startPoint y: 233, endPoint x: 624, endPoint y: 233, distance: 7.7
click at [624, 233] on p "0975547782" at bounding box center [593, 232] width 152 height 12
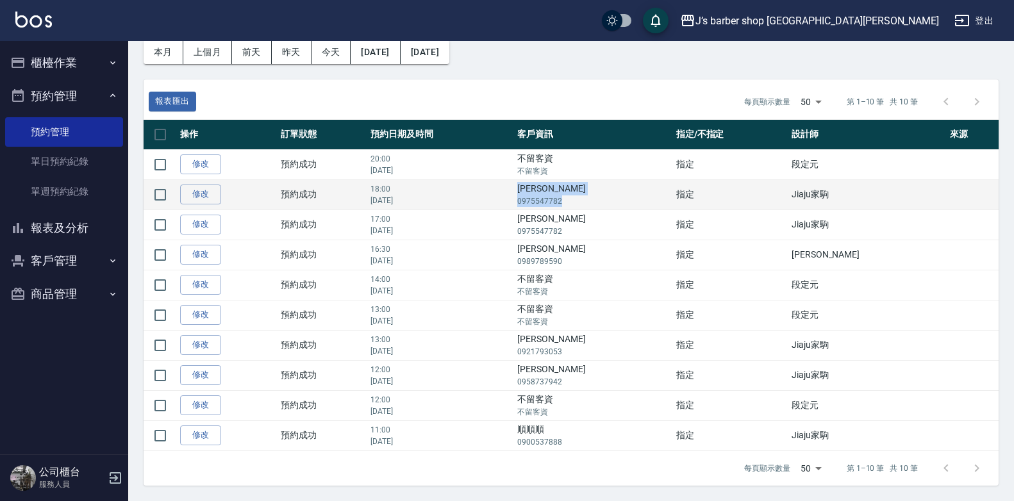
drag, startPoint x: 565, startPoint y: 192, endPoint x: 647, endPoint y: 209, distance: 83.2
click at [647, 209] on td "Hung-Chi Bill 0975547782" at bounding box center [593, 195] width 158 height 30
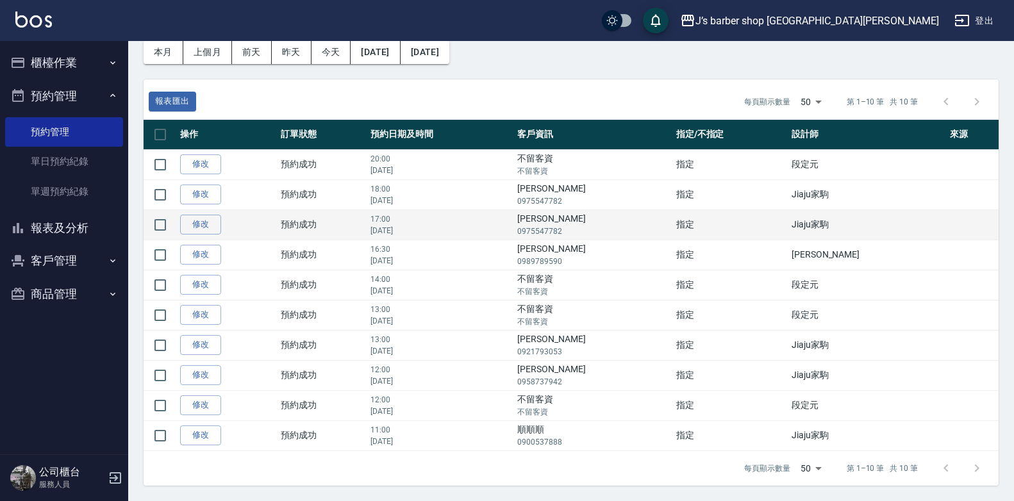
drag, startPoint x: 647, startPoint y: 209, endPoint x: 633, endPoint y: 210, distance: 14.1
click at [633, 210] on td "Hung-Chi Bill 0975547782" at bounding box center [593, 225] width 158 height 30
drag, startPoint x: 572, startPoint y: 188, endPoint x: 628, endPoint y: 221, distance: 64.7
click at [628, 221] on tbody "修改  預約成功 20:00 [DATE] 不留客資 不留客資 指定 段定元  修改  預約成功 18:00 [DATE] Hung-Chi Bill 097…" at bounding box center [571, 299] width 855 height 301
drag, startPoint x: 628, startPoint y: 221, endPoint x: 625, endPoint y: 230, distance: 10.0
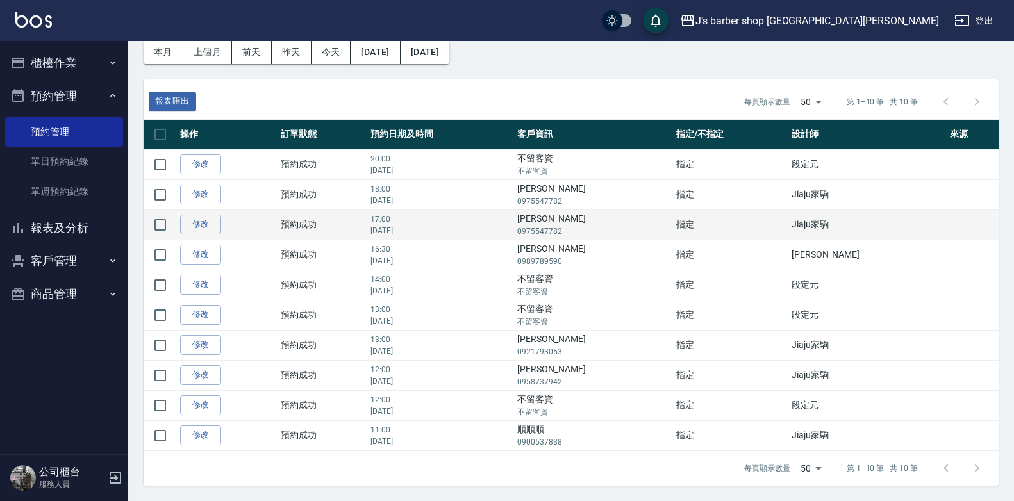
click at [625, 230] on p "0975547782" at bounding box center [593, 232] width 152 height 12
drag, startPoint x: 617, startPoint y: 230, endPoint x: 565, endPoint y: 224, distance: 52.9
click at [565, 224] on td "Hung-Chi Bill 0975547782" at bounding box center [593, 225] width 158 height 30
drag, startPoint x: 565, startPoint y: 224, endPoint x: 657, endPoint y: 237, distance: 93.2
click at [657, 237] on p "0975547782" at bounding box center [593, 232] width 152 height 12
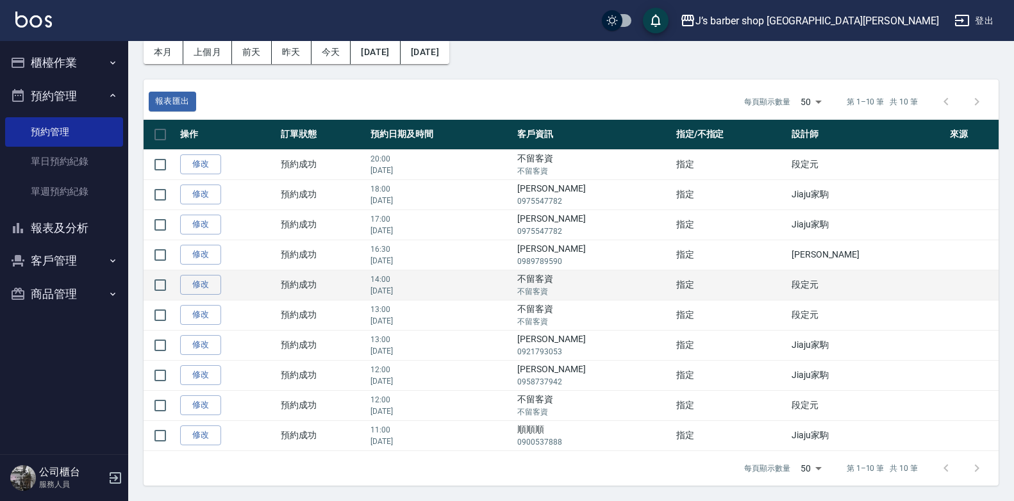
click at [639, 278] on td "不留客資 不留客資" at bounding box center [593, 285] width 158 height 30
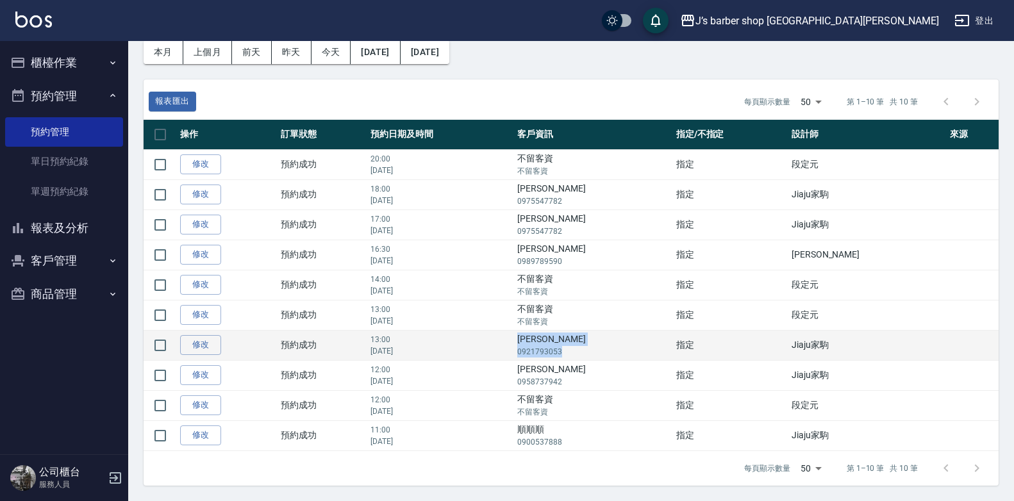
drag, startPoint x: 562, startPoint y: 342, endPoint x: 628, endPoint y: 351, distance: 66.1
click at [628, 351] on td "[PERSON_NAME] 0921793053" at bounding box center [593, 345] width 158 height 30
drag, startPoint x: 628, startPoint y: 351, endPoint x: 614, endPoint y: 353, distance: 14.2
click at [614, 353] on p "0921793053" at bounding box center [593, 352] width 152 height 12
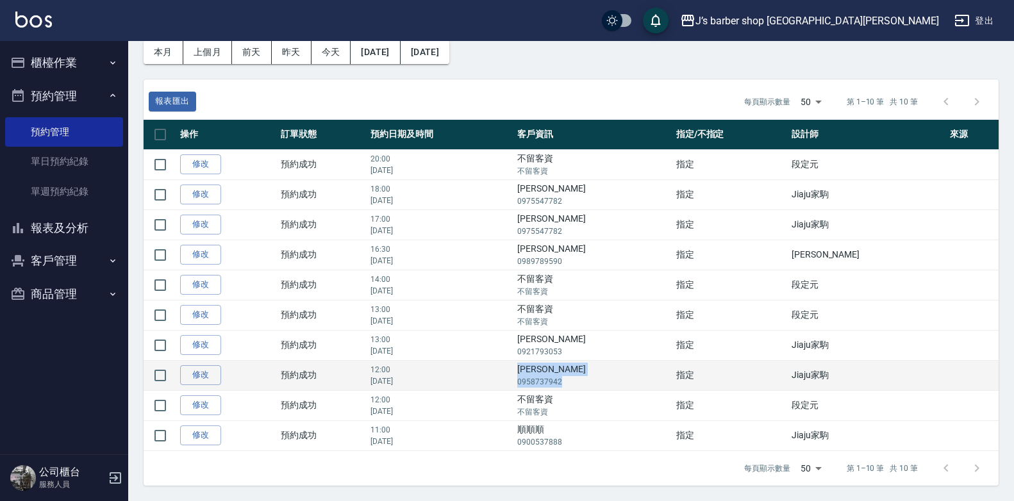
drag, startPoint x: 575, startPoint y: 374, endPoint x: 620, endPoint y: 381, distance: 45.4
click at [620, 381] on td "[PERSON_NAME]0958737942" at bounding box center [593, 375] width 158 height 30
drag, startPoint x: 620, startPoint y: 381, endPoint x: 608, endPoint y: 383, distance: 12.3
click at [608, 383] on p "0958737942" at bounding box center [593, 382] width 152 height 12
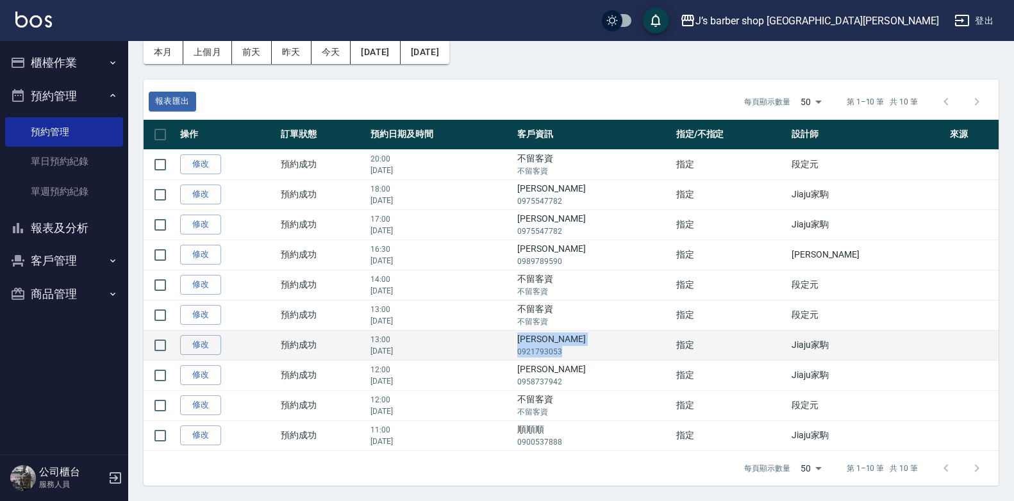
drag, startPoint x: 562, startPoint y: 339, endPoint x: 620, endPoint y: 356, distance: 60.2
click at [620, 356] on td "[PERSON_NAME] 0921793053" at bounding box center [593, 345] width 158 height 30
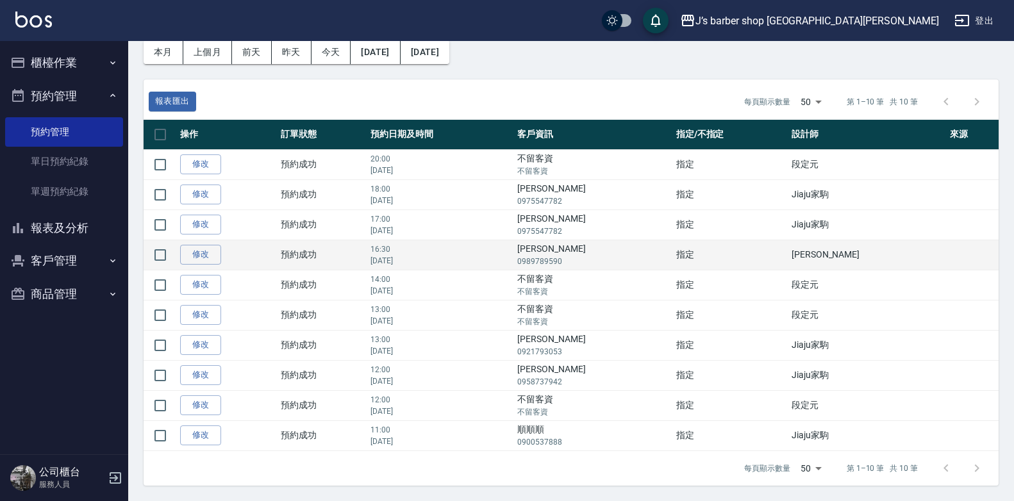
drag, startPoint x: 620, startPoint y: 356, endPoint x: 567, endPoint y: 241, distance: 126.2
click at [567, 241] on td "[PERSON_NAME] 0989789590" at bounding box center [593, 255] width 158 height 30
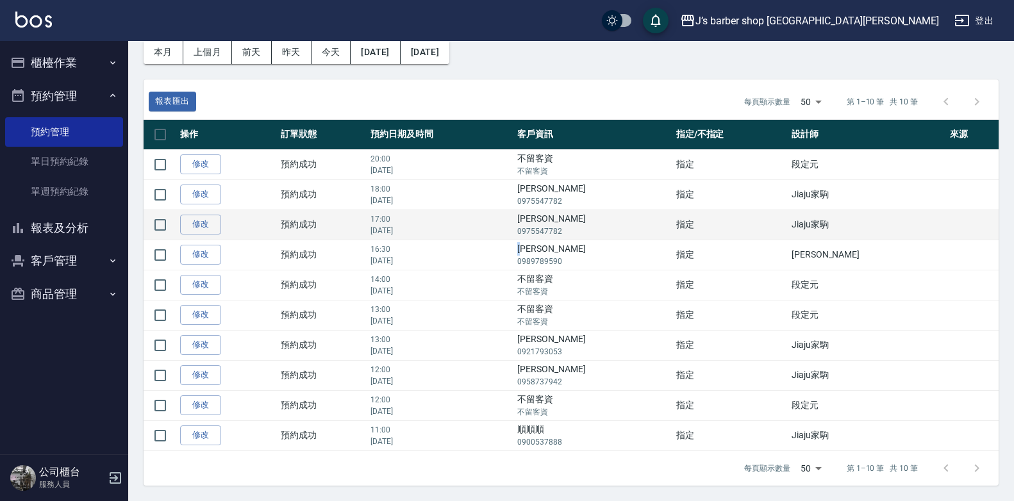
scroll to position [0, 0]
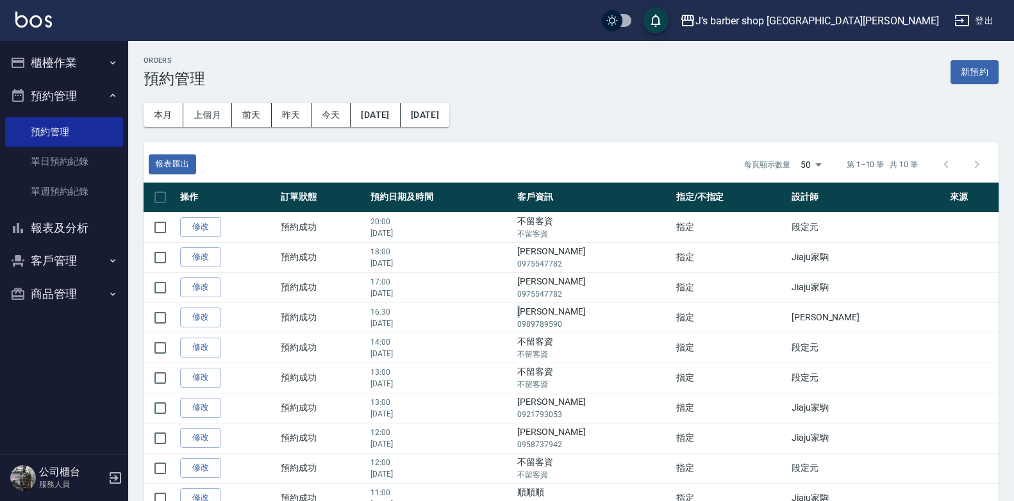
click at [61, 236] on button "報表及分析" at bounding box center [64, 228] width 118 height 33
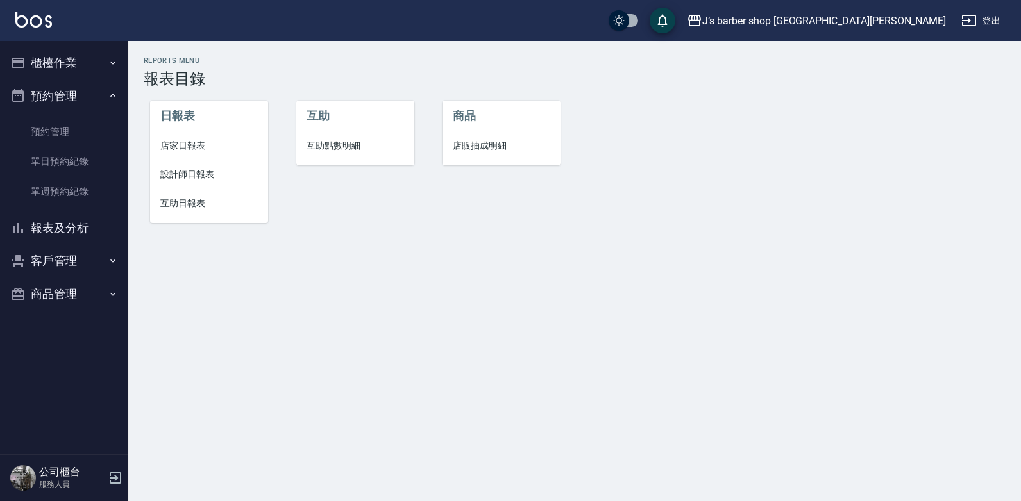
click at [201, 178] on span "設計師日報表" at bounding box center [208, 174] width 97 height 13
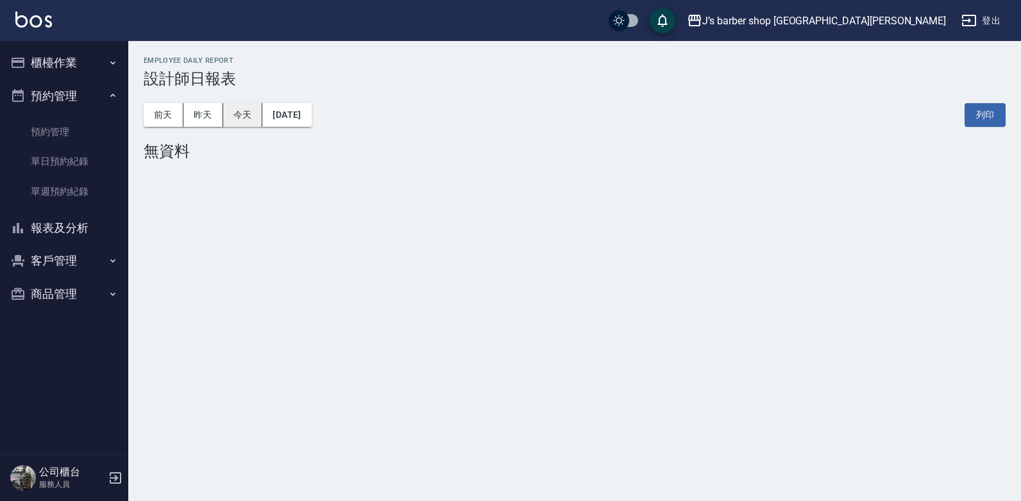
click at [239, 117] on button "今天" at bounding box center [243, 115] width 40 height 24
click at [194, 122] on button "昨天" at bounding box center [203, 115] width 40 height 24
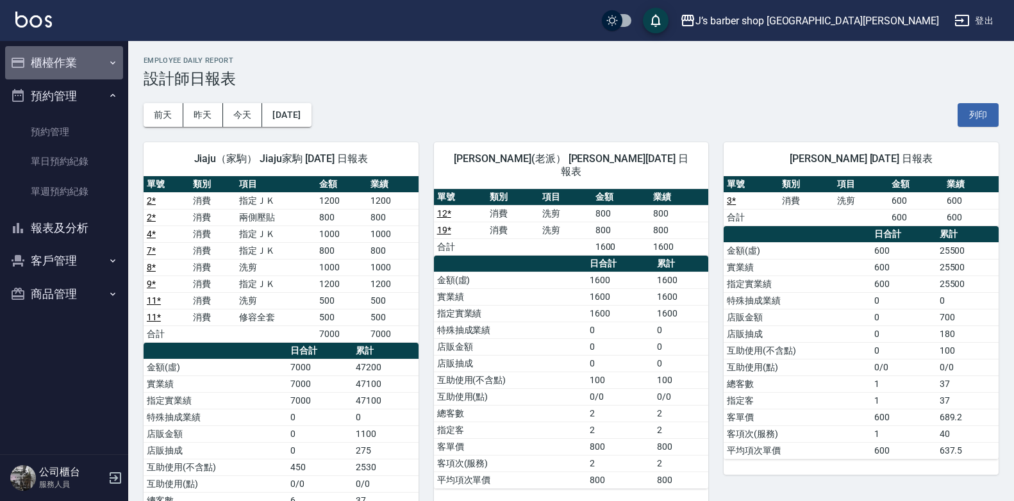
click at [49, 68] on button "櫃檯作業" at bounding box center [64, 62] width 118 height 33
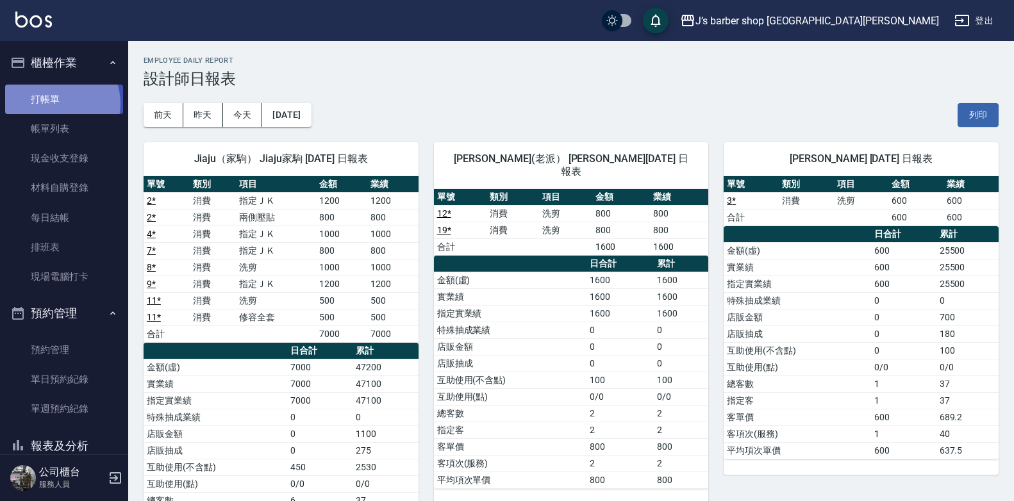
click at [55, 103] on link "打帳單" at bounding box center [64, 99] width 118 height 29
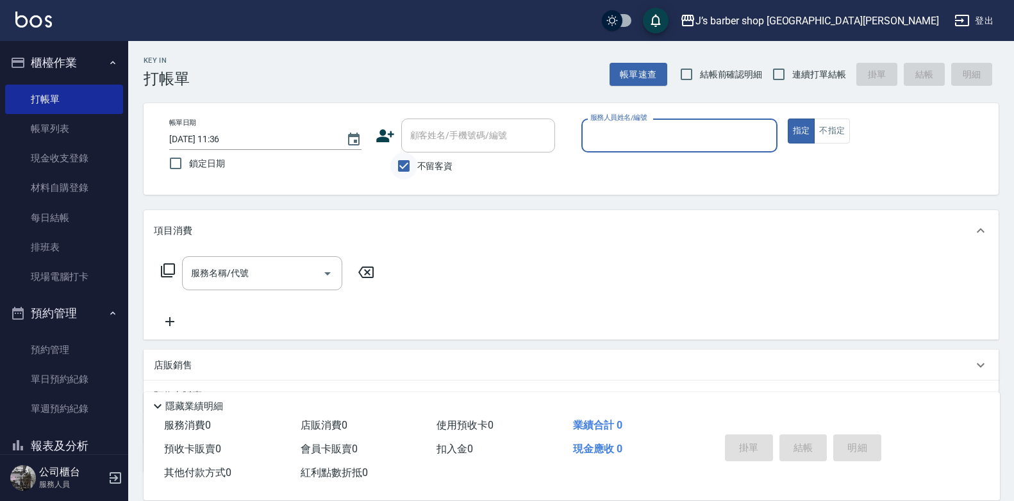
click at [390, 164] on div "不留客資" at bounding box center [466, 166] width 180 height 27
drag, startPoint x: 413, startPoint y: 162, endPoint x: 453, endPoint y: 140, distance: 45.6
click at [414, 162] on input "不留客資" at bounding box center [403, 166] width 27 height 27
checkbox input "false"
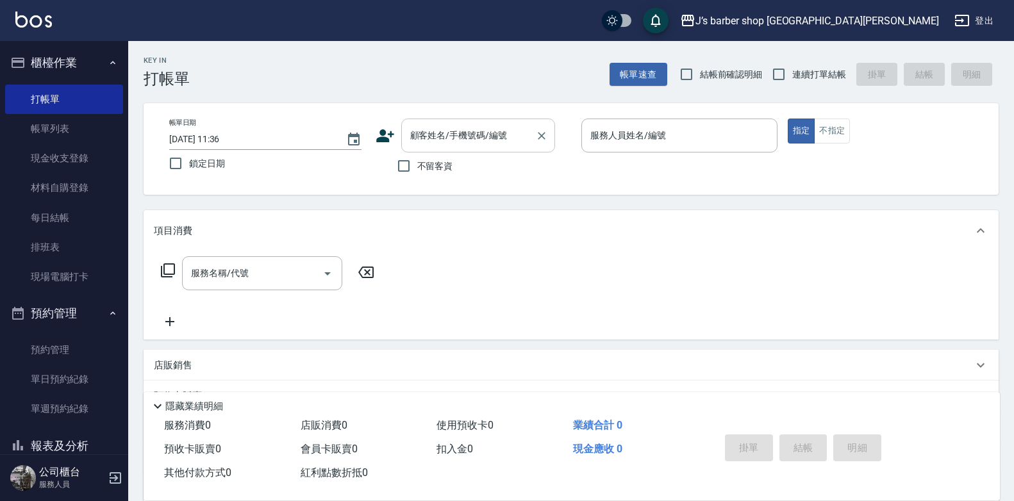
click at [469, 129] on input "顧客姓名/手機號碼/編號" at bounding box center [468, 135] width 123 height 22
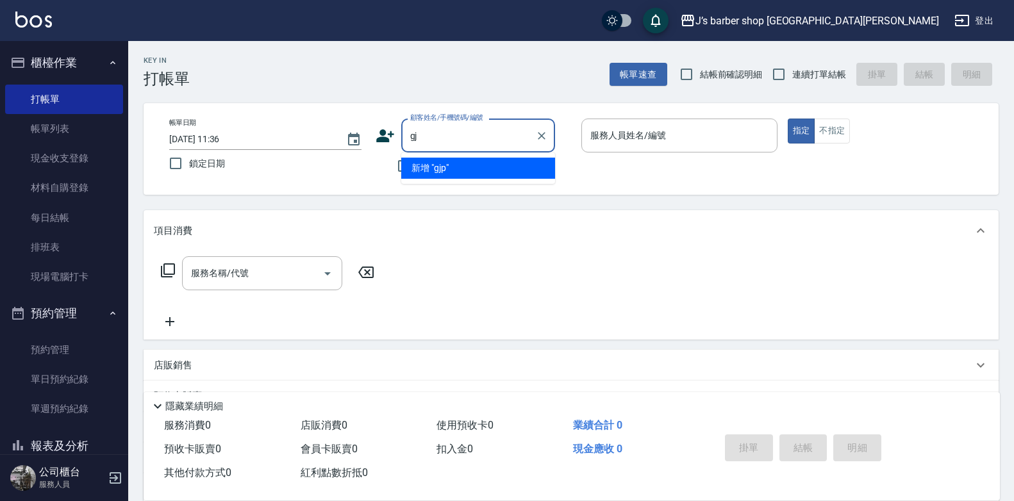
type input "g"
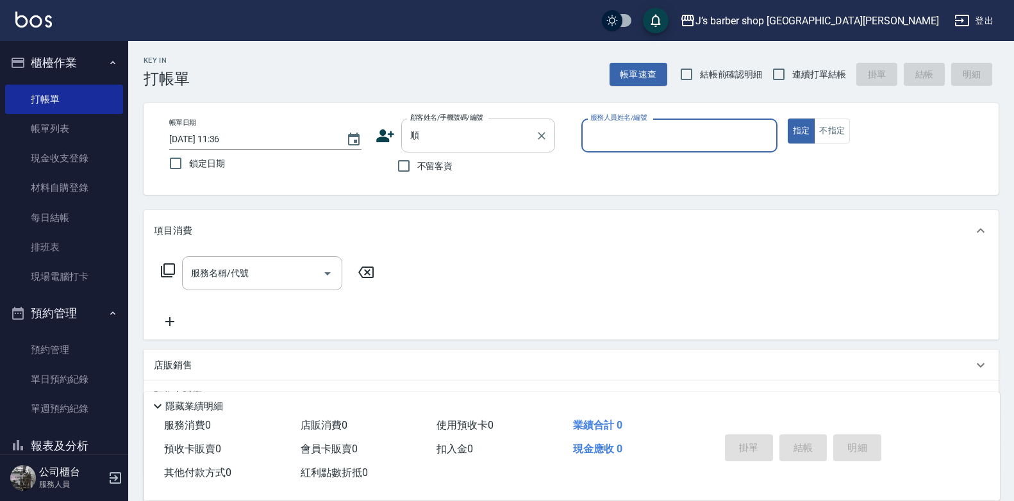
click at [473, 128] on input "順" at bounding box center [468, 135] width 123 height 22
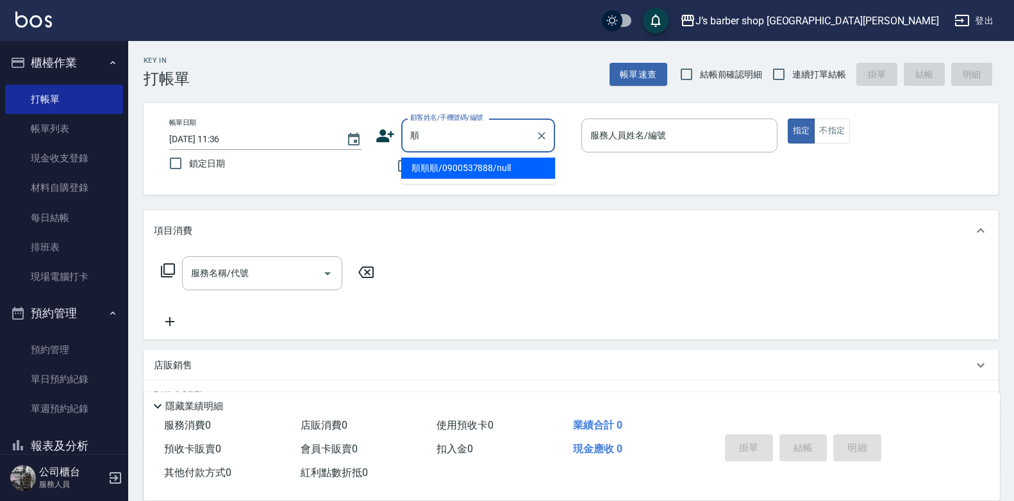
click at [458, 158] on ul "順順順/0900537888/null" at bounding box center [478, 168] width 154 height 31
click at [456, 162] on li "順順順/0900537888/null" at bounding box center [478, 168] width 154 height 21
type input "順順順/0900537888/null"
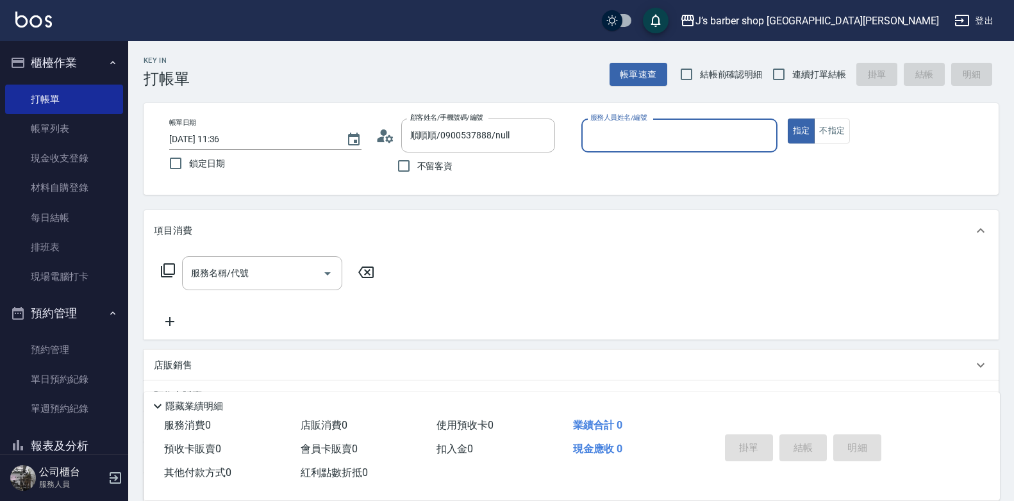
click at [672, 138] on input "服務人員姓名/編號" at bounding box center [679, 135] width 185 height 22
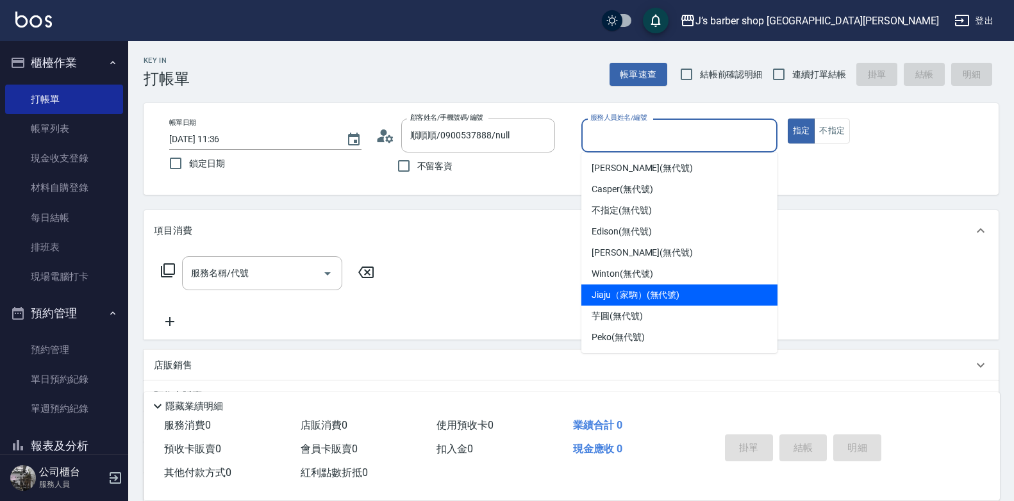
click at [640, 286] on div "Jiaju（家駒） (無代號)" at bounding box center [680, 295] width 196 height 21
type input "Jiaju（家駒）(無代號)"
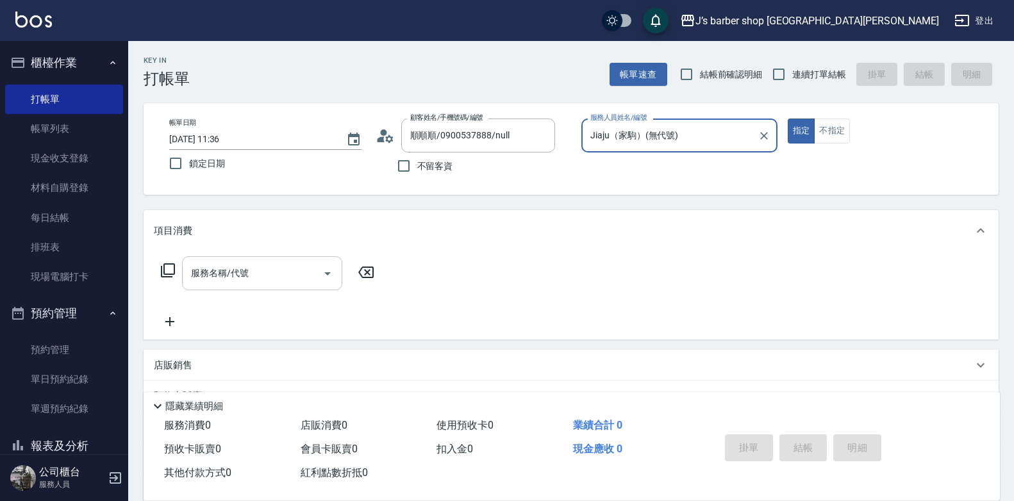
click at [243, 267] on input "服務名稱/代號" at bounding box center [253, 273] width 130 height 22
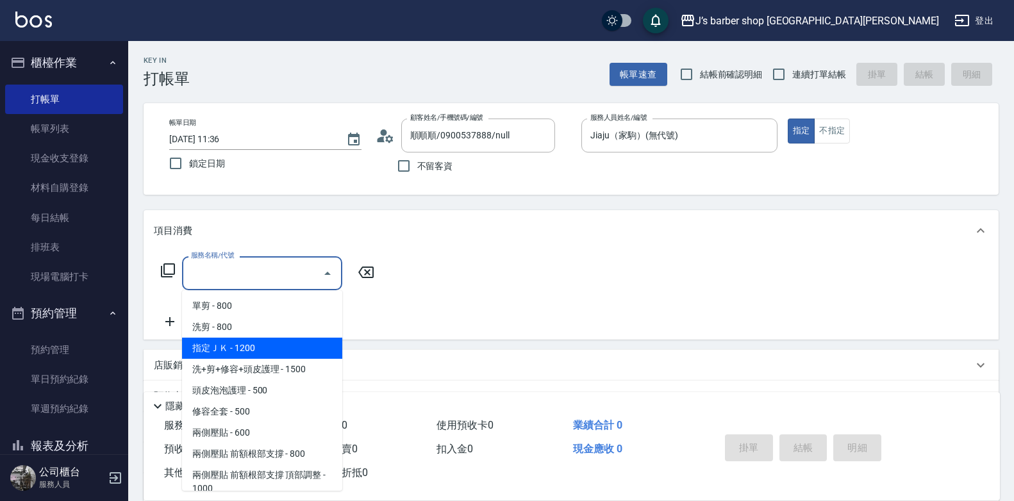
click at [265, 353] on span "指定ＪＫ - 1200" at bounding box center [262, 348] width 160 height 21
type input "指定ＪＫ(102)"
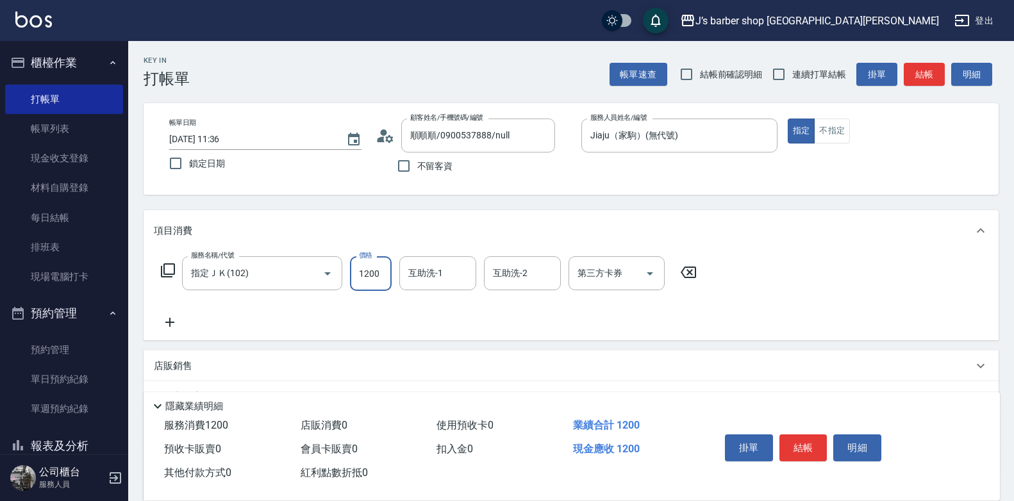
click at [384, 289] on input "1200" at bounding box center [371, 273] width 42 height 35
type input "1000"
click at [801, 444] on button "結帳" at bounding box center [804, 448] width 48 height 27
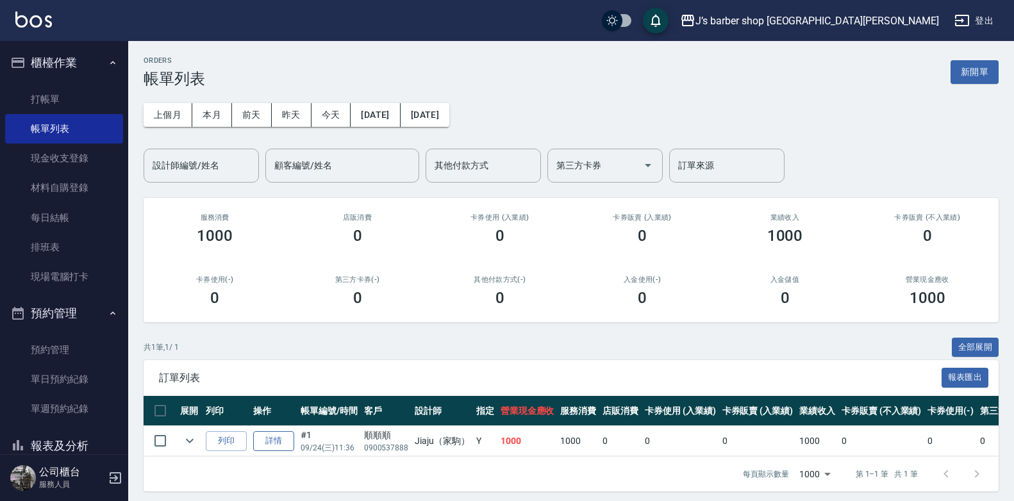
click at [266, 441] on link "詳情" at bounding box center [273, 441] width 41 height 20
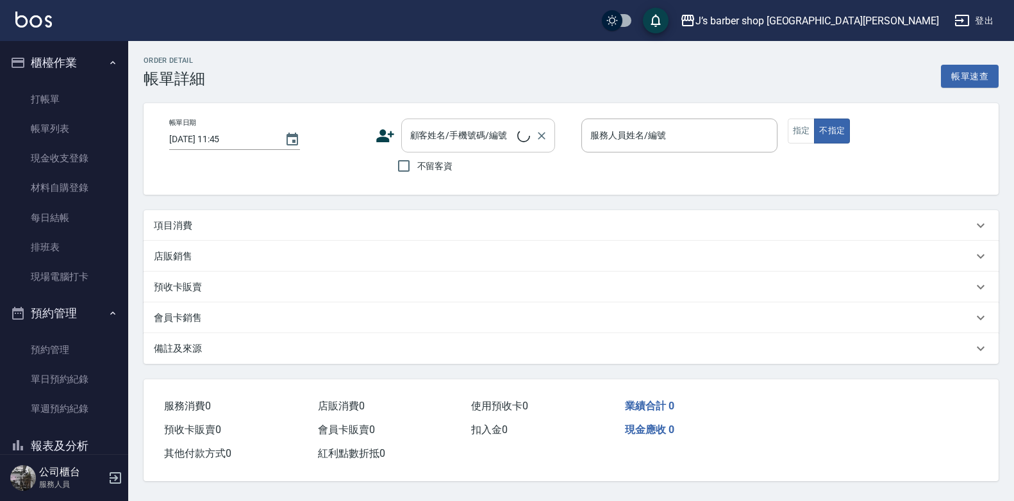
type input "[DATE] 11:36"
type input "Jiaju（家駒）(無代號)"
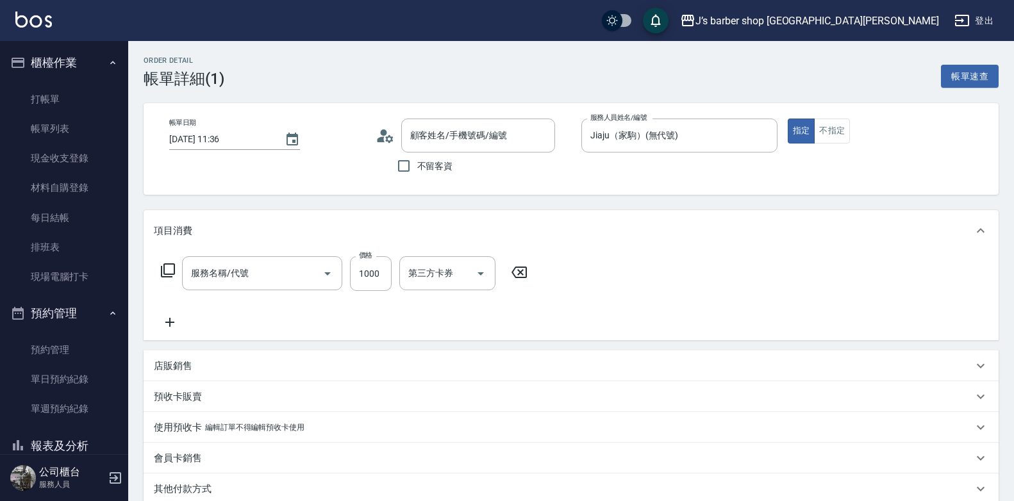
type input "順順順/0900537888/null"
type input "指定ＪＫ(102)"
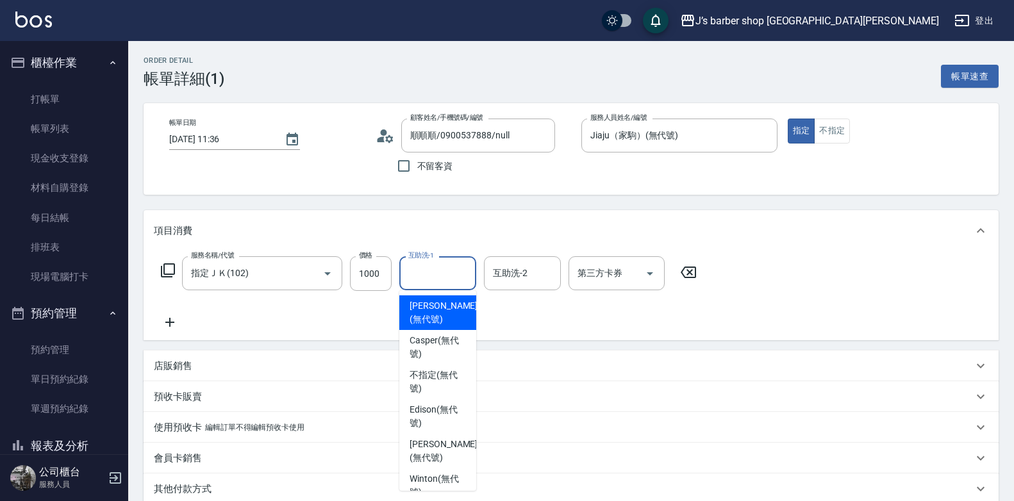
click at [442, 273] on input "互助洗-1" at bounding box center [437, 273] width 65 height 22
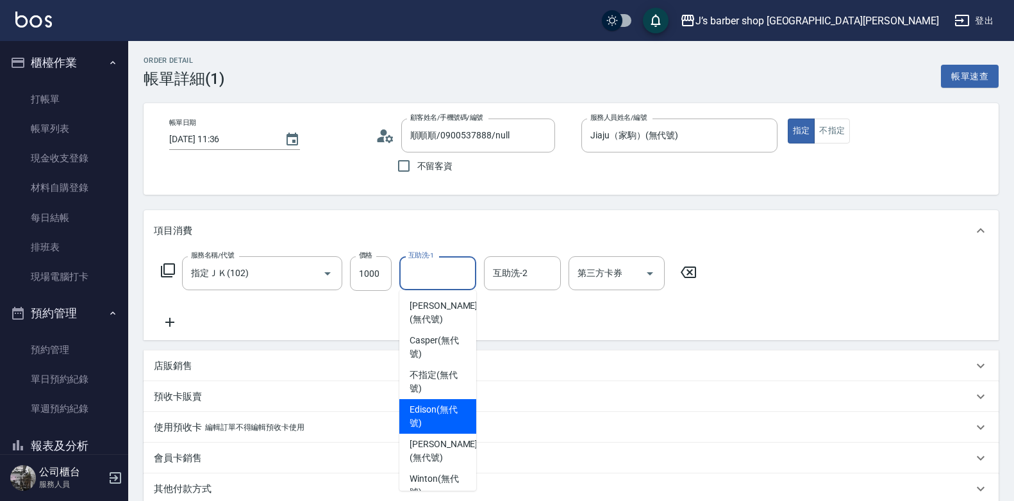
click at [439, 421] on span "Edison (無代號)" at bounding box center [438, 416] width 56 height 27
type input "Edison(無代號)"
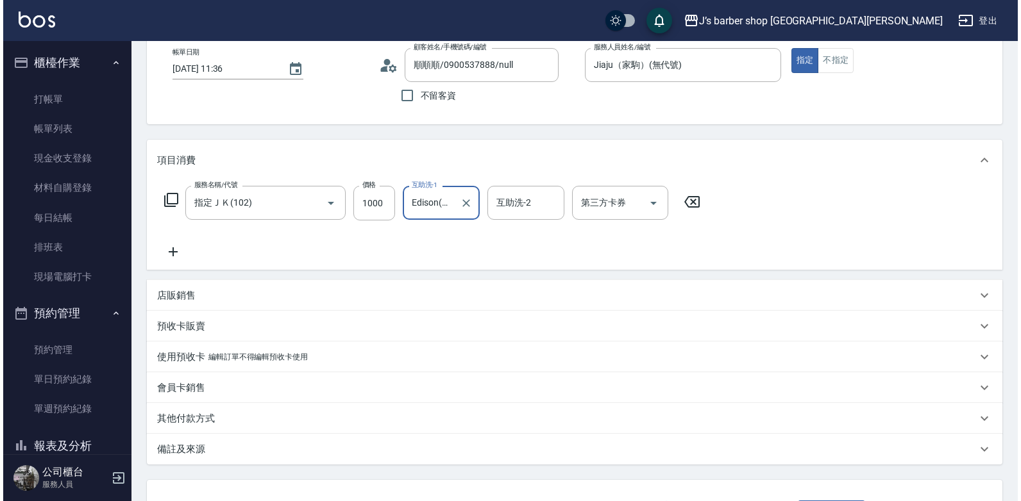
scroll to position [172, 0]
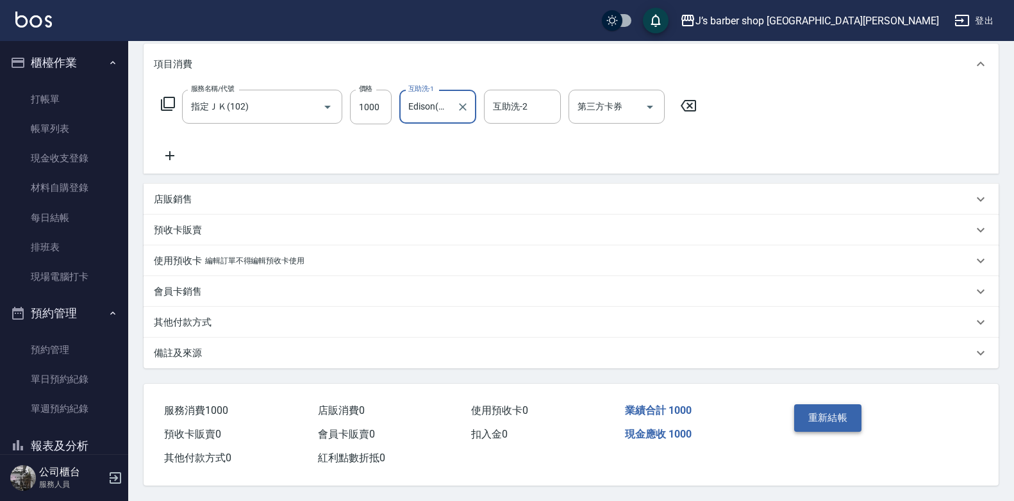
click at [843, 416] on button "重新結帳" at bounding box center [828, 418] width 68 height 27
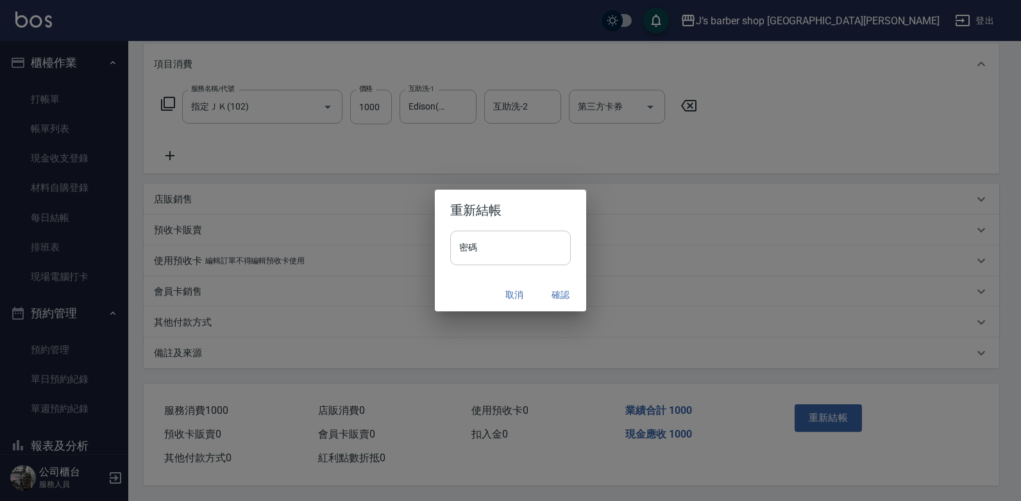
click at [478, 242] on input "密碼" at bounding box center [510, 248] width 121 height 35
click at [496, 253] on input "****" at bounding box center [510, 248] width 121 height 35
type input "*"
type input "****"
click at [552, 222] on h2 "重新結帳" at bounding box center [510, 210] width 151 height 41
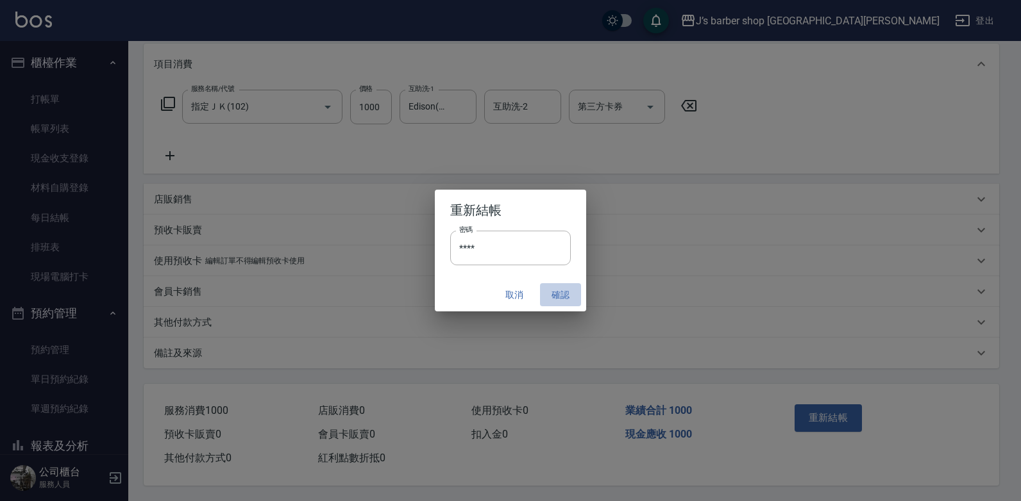
click at [549, 292] on button "確認" at bounding box center [560, 295] width 41 height 24
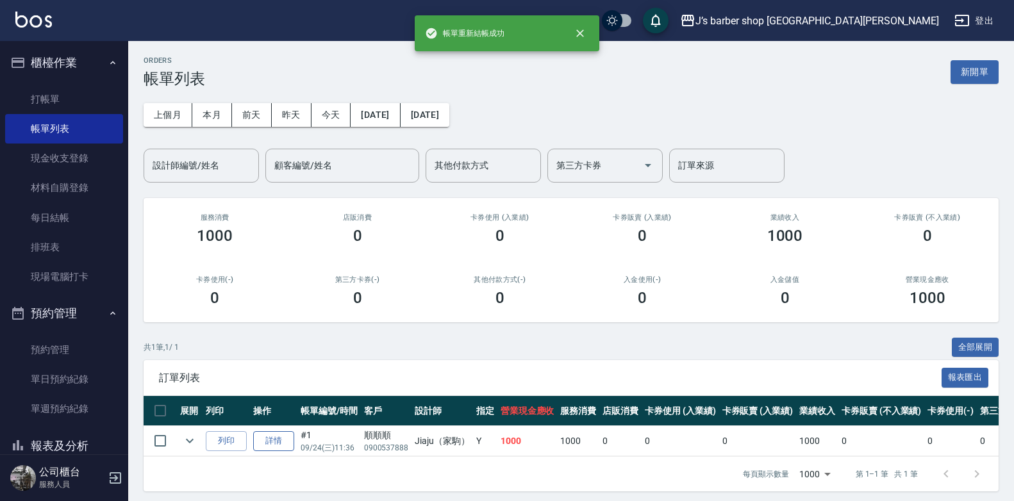
click at [283, 450] on link "詳情" at bounding box center [273, 441] width 41 height 20
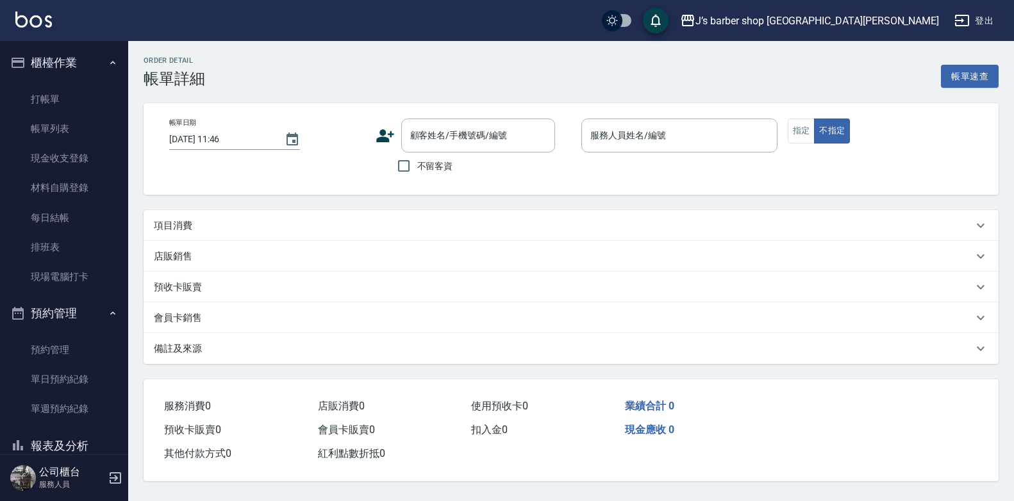
type input "[DATE] 11:36"
type input "Jiaju（家駒）(無代號)"
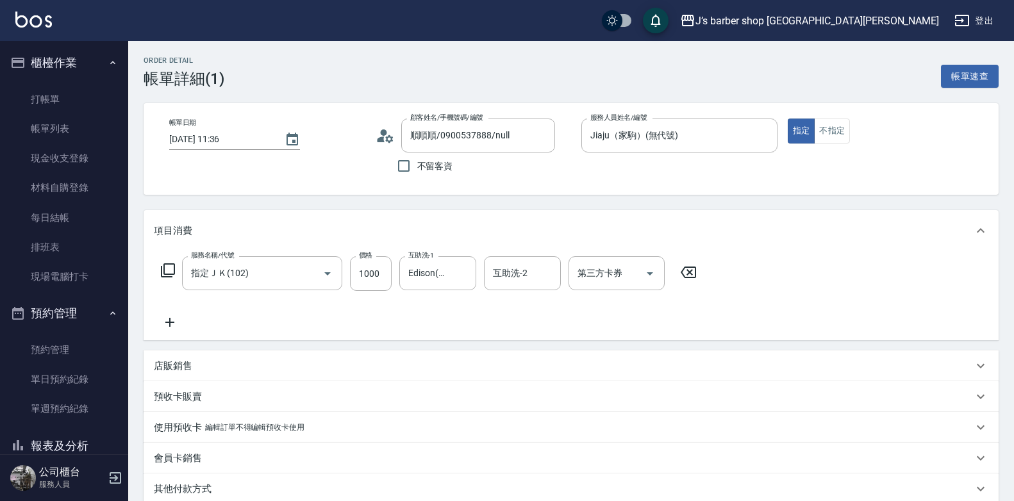
type input "順順順/0900537888/null"
click at [88, 90] on link "打帳單" at bounding box center [64, 99] width 118 height 29
